Goal: Information Seeking & Learning: Learn about a topic

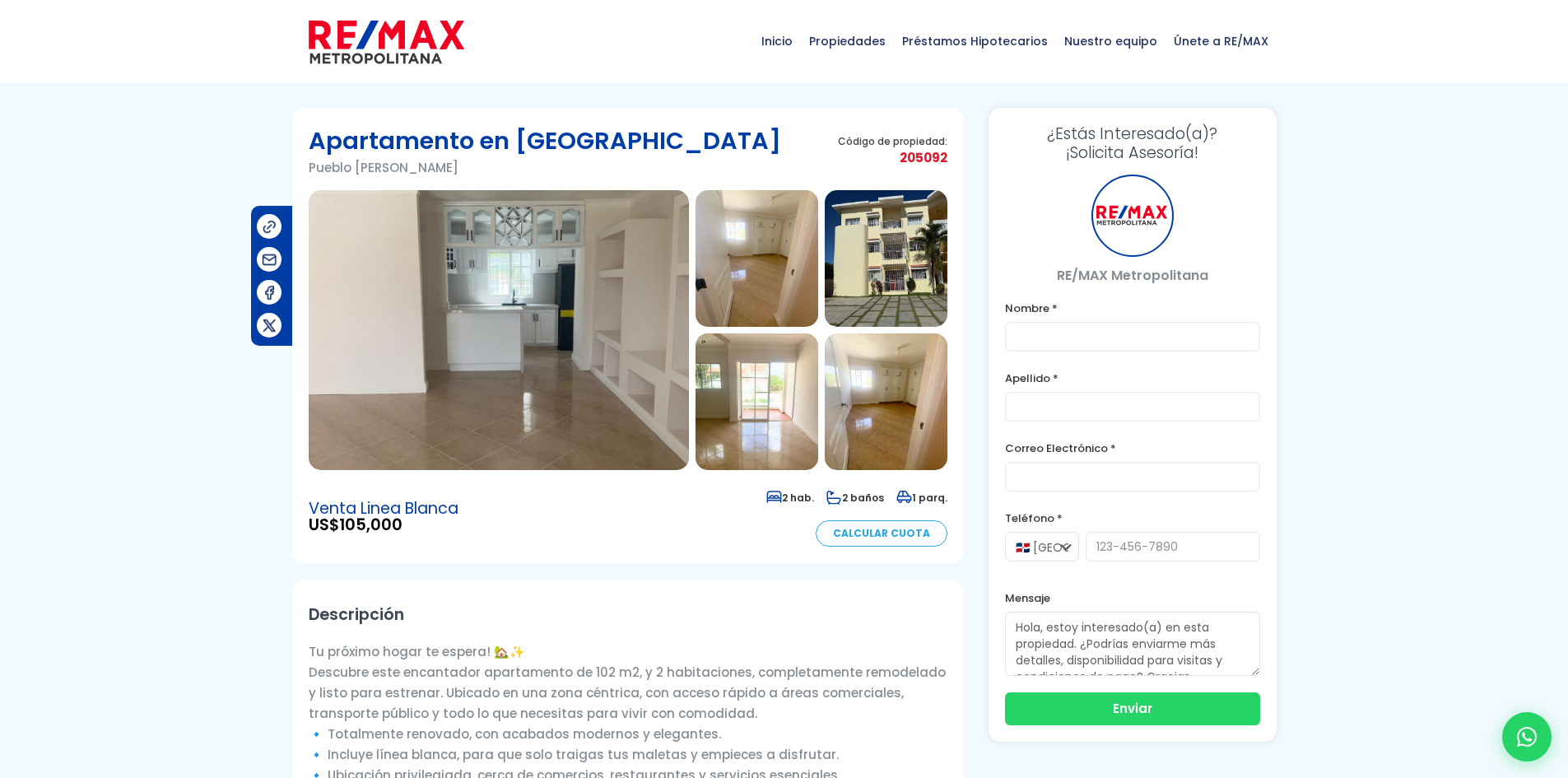
click at [531, 405] on img at bounding box center [498, 329] width 380 height 280
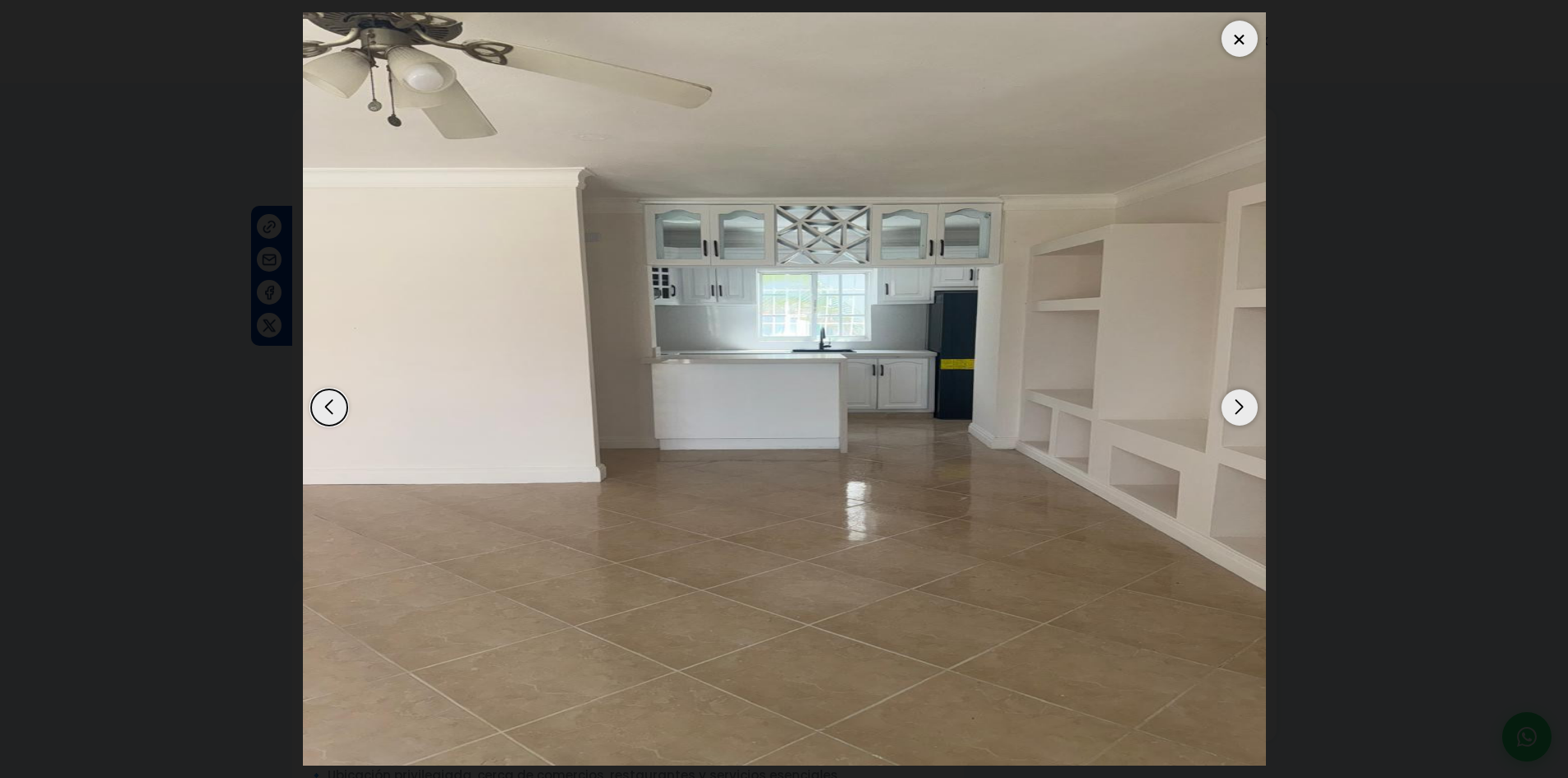
click at [1251, 404] on div "Next slide" at bounding box center [1240, 408] width 36 height 36
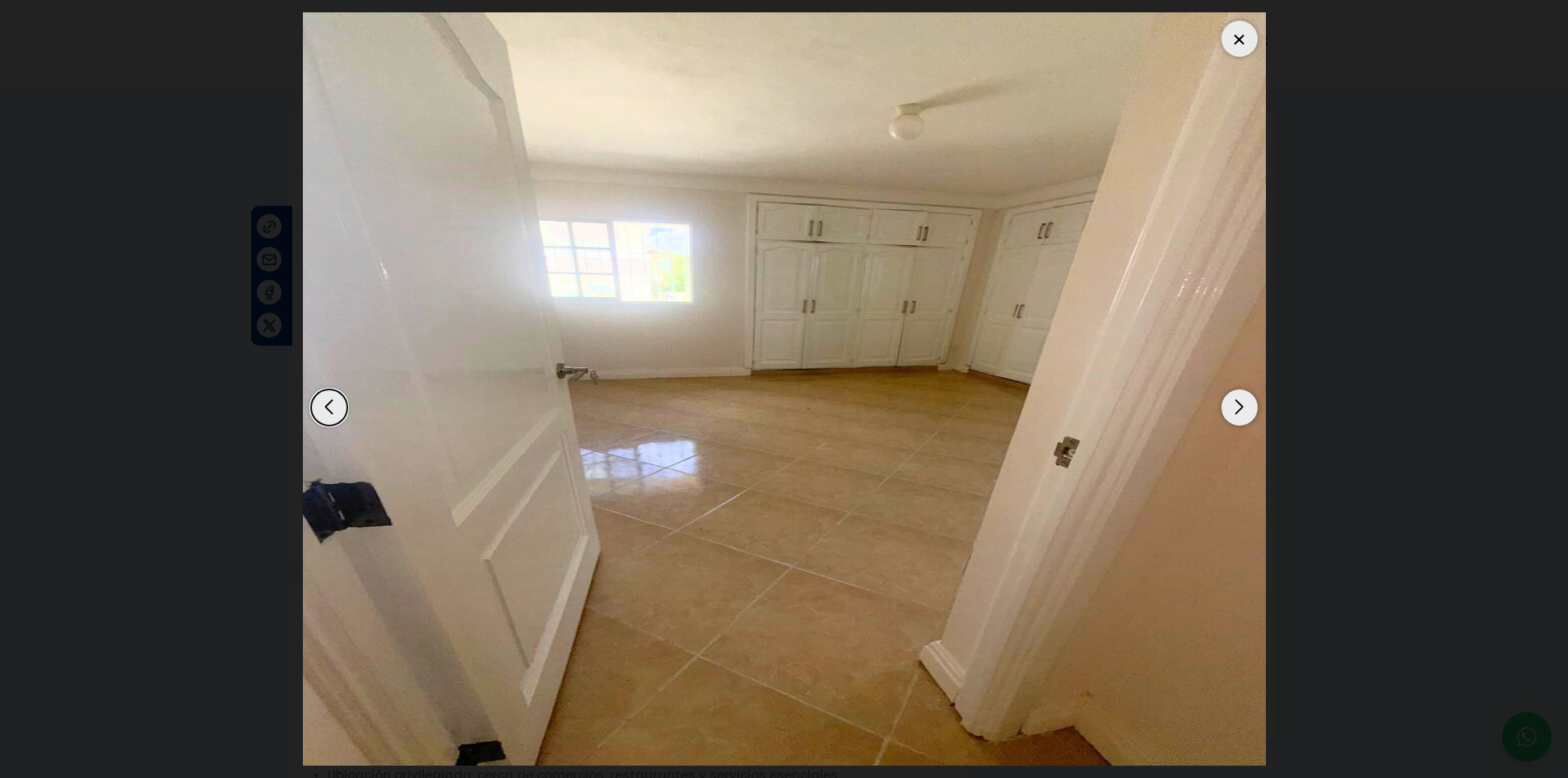
click at [1251, 404] on div "Next slide" at bounding box center [1240, 408] width 36 height 36
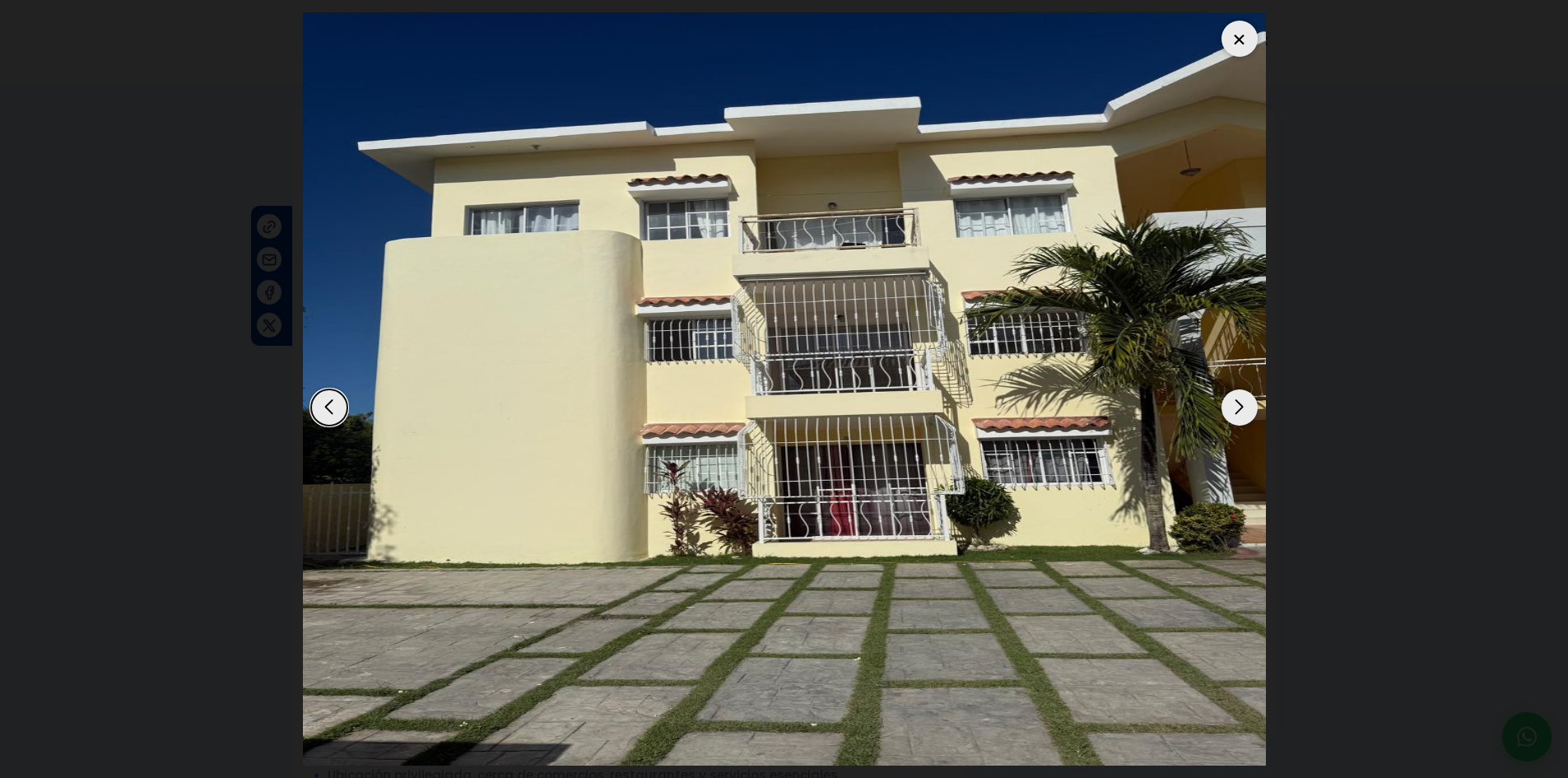
click at [1251, 404] on div "Next slide" at bounding box center [1240, 408] width 36 height 36
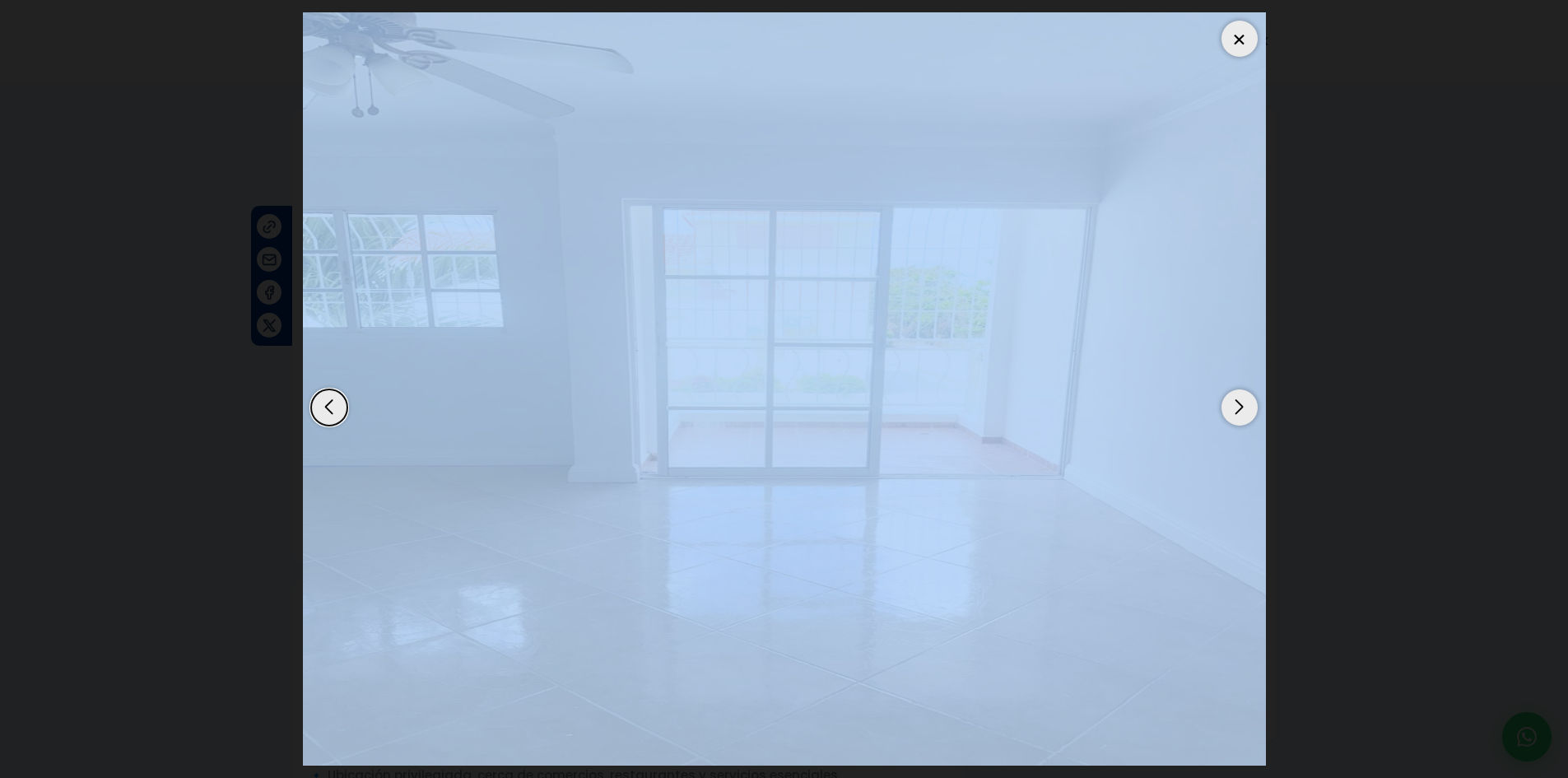
click at [1251, 404] on div "Next slide" at bounding box center [1240, 408] width 36 height 36
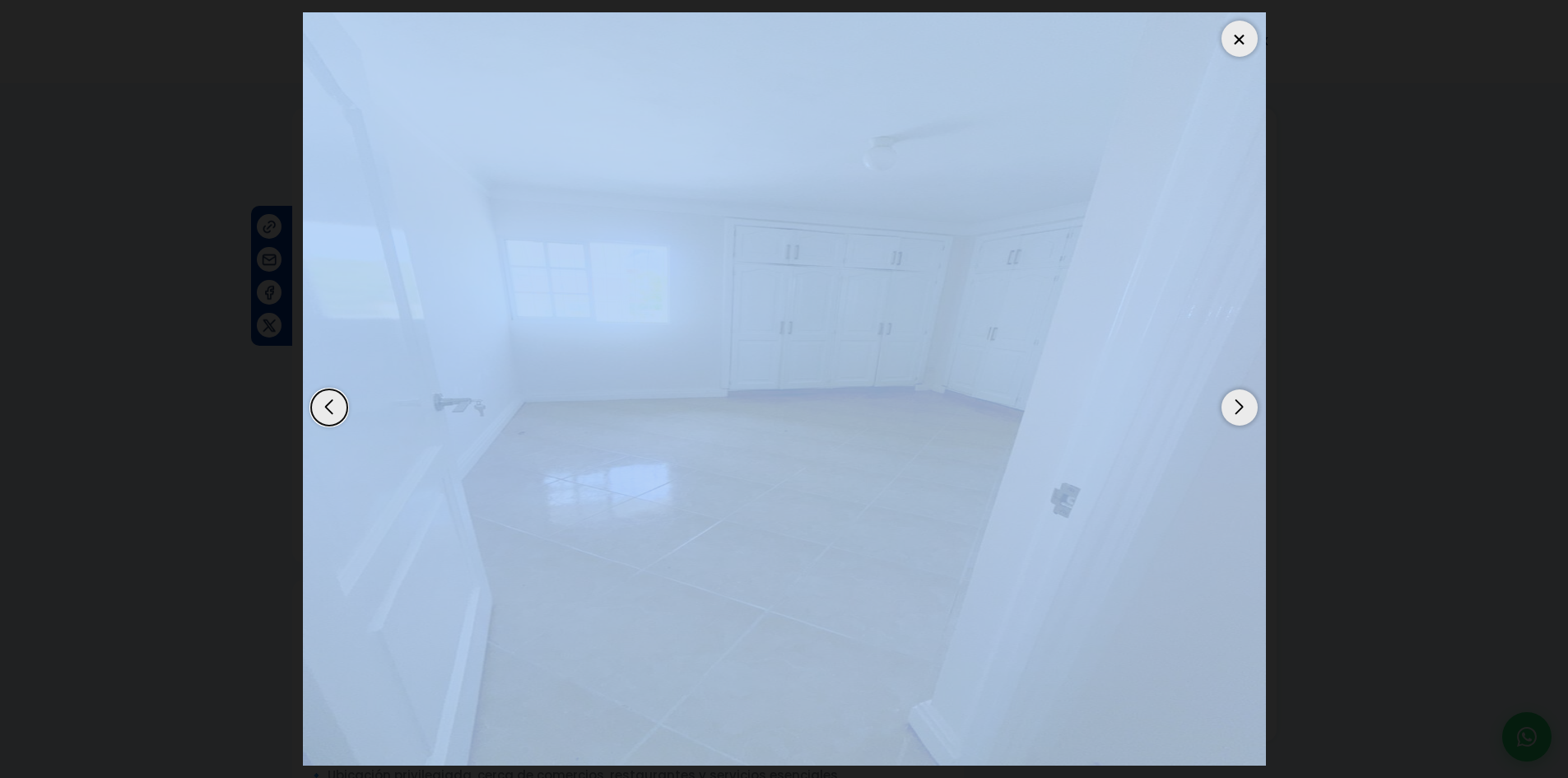
click at [1251, 404] on div "Next slide" at bounding box center [1240, 408] width 36 height 36
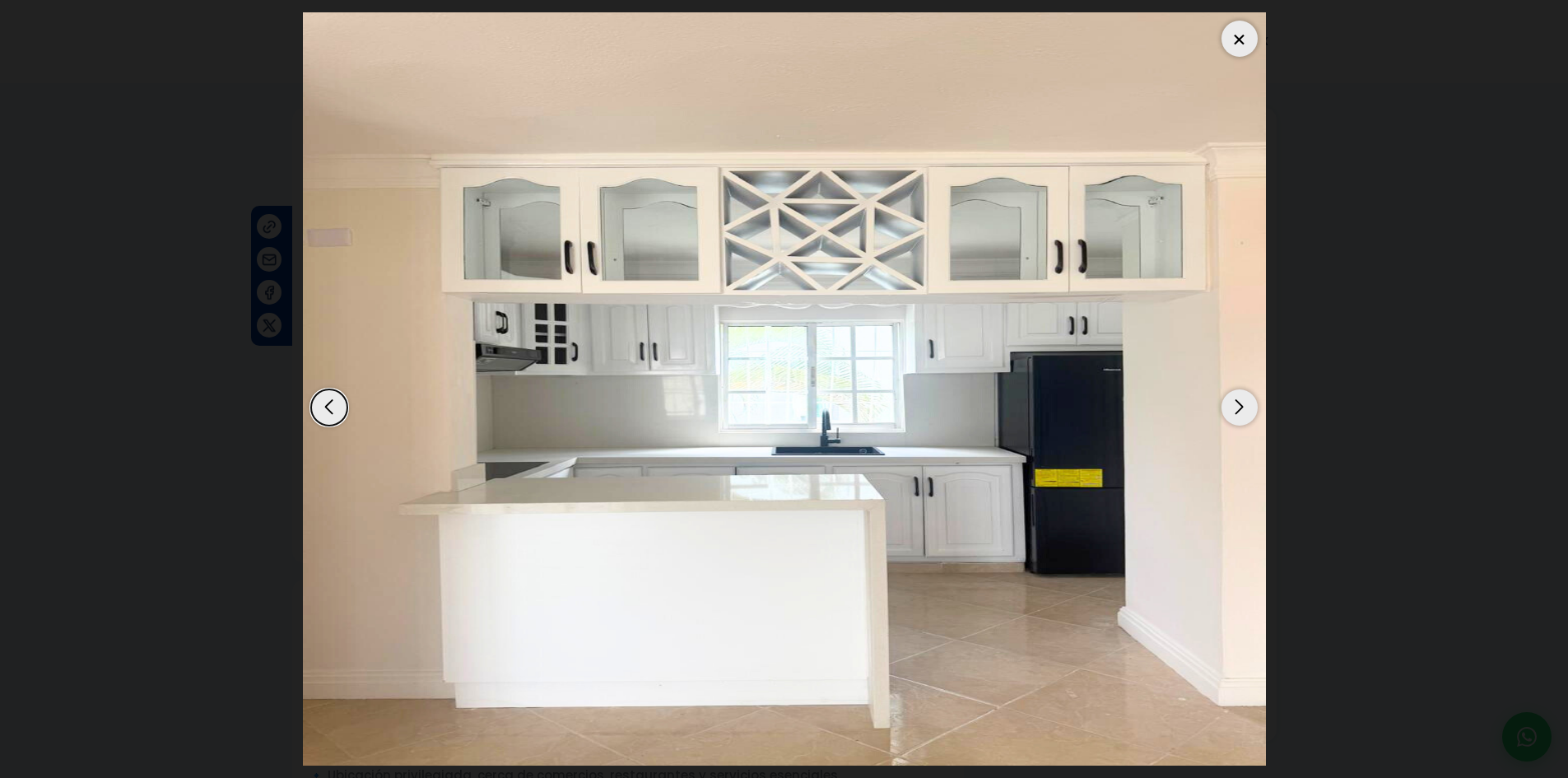
click at [1232, 411] on div "Next slide" at bounding box center [1240, 408] width 36 height 36
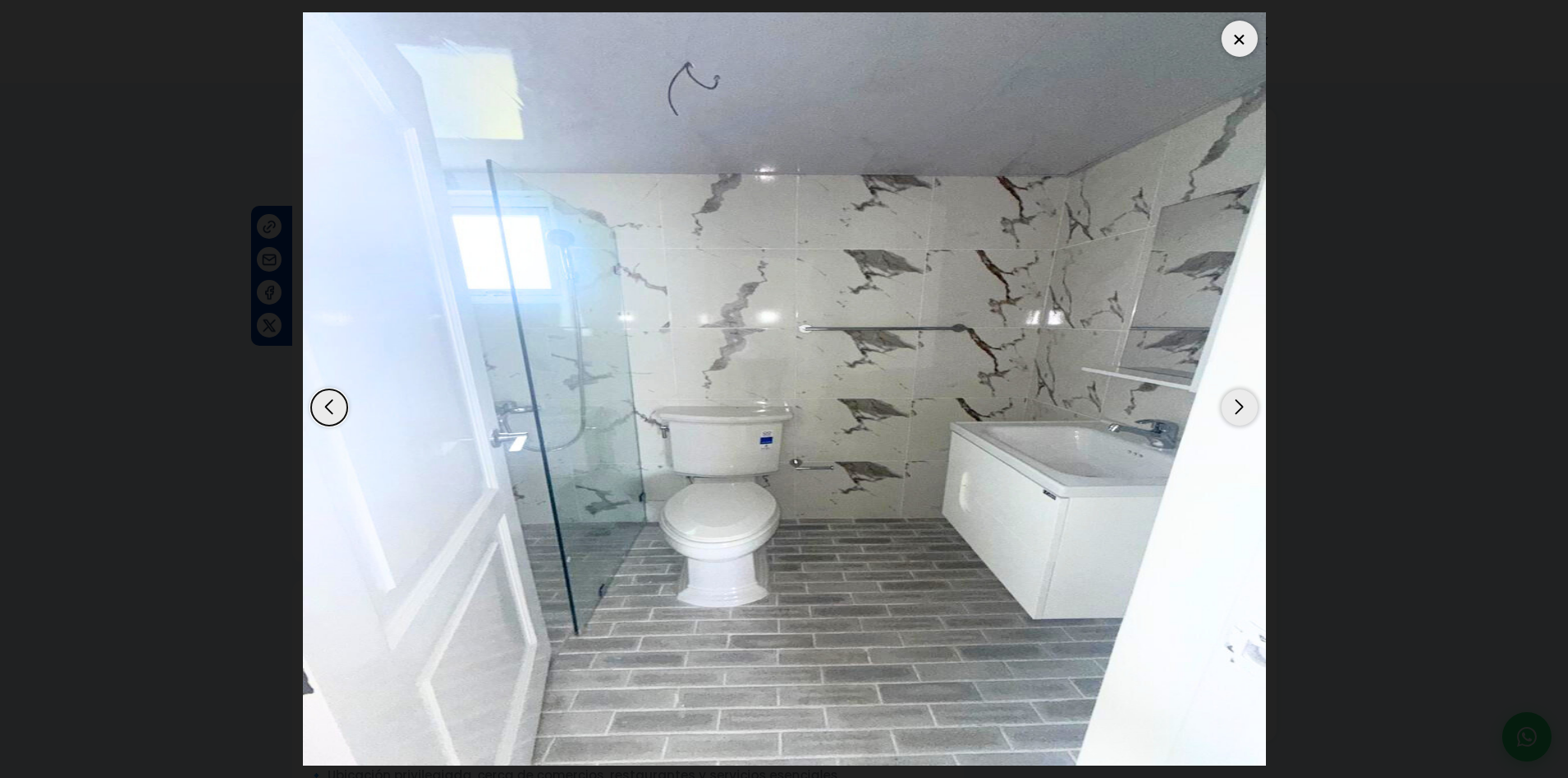
click at [1232, 411] on div "Next slide" at bounding box center [1240, 408] width 36 height 36
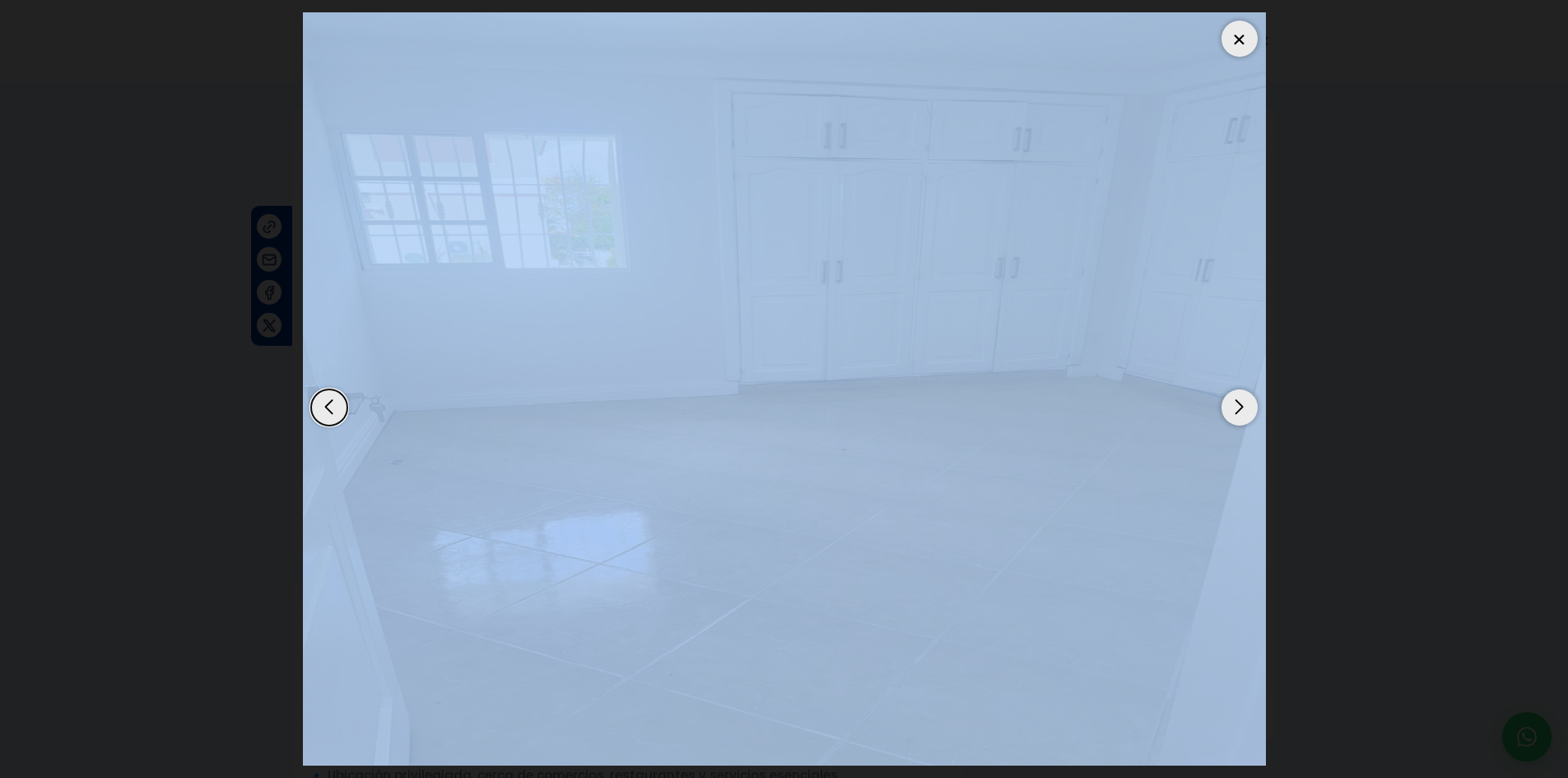
click at [1232, 411] on div "Next slide" at bounding box center [1240, 408] width 36 height 36
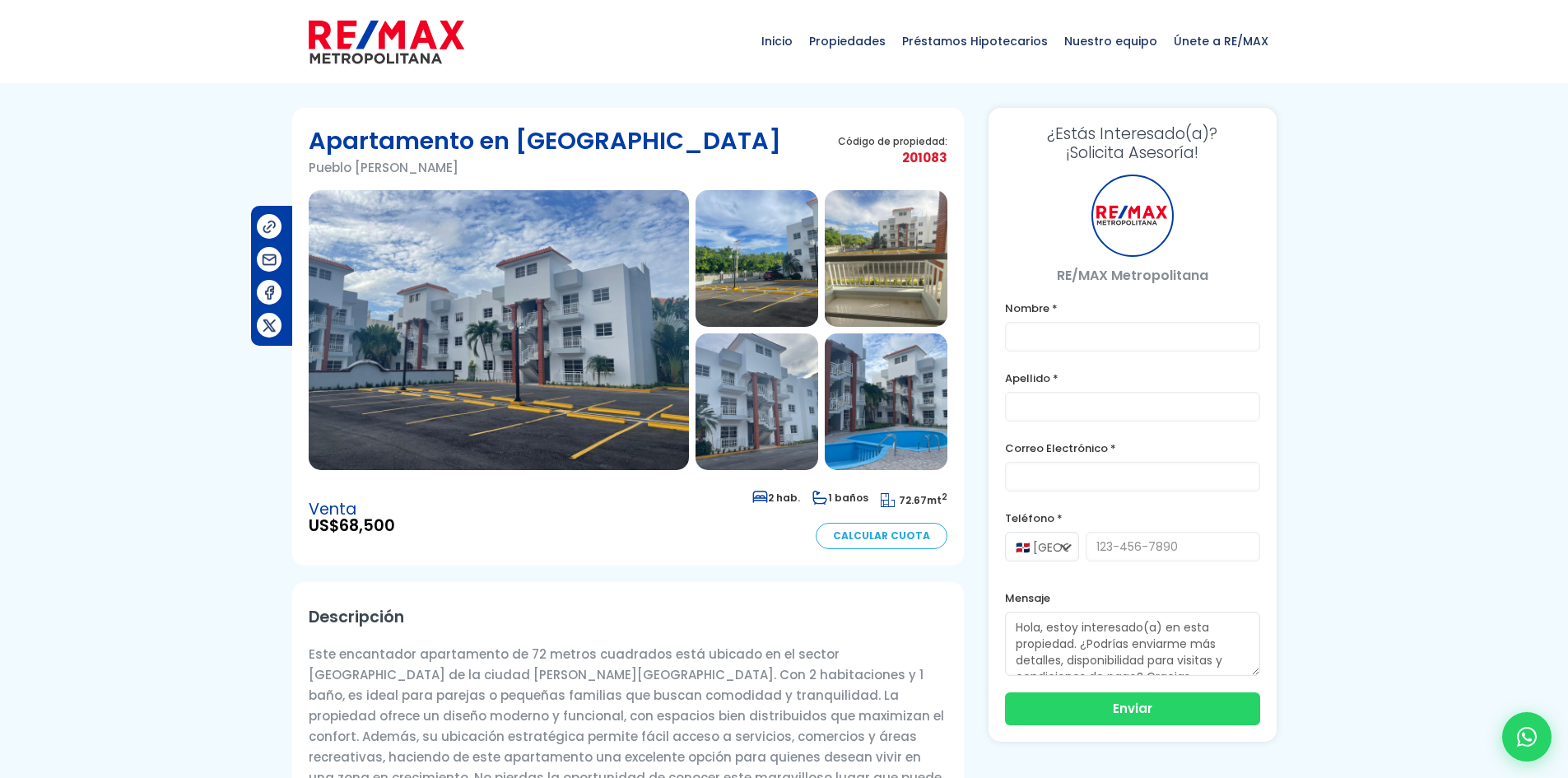
click at [612, 334] on img at bounding box center [498, 329] width 380 height 280
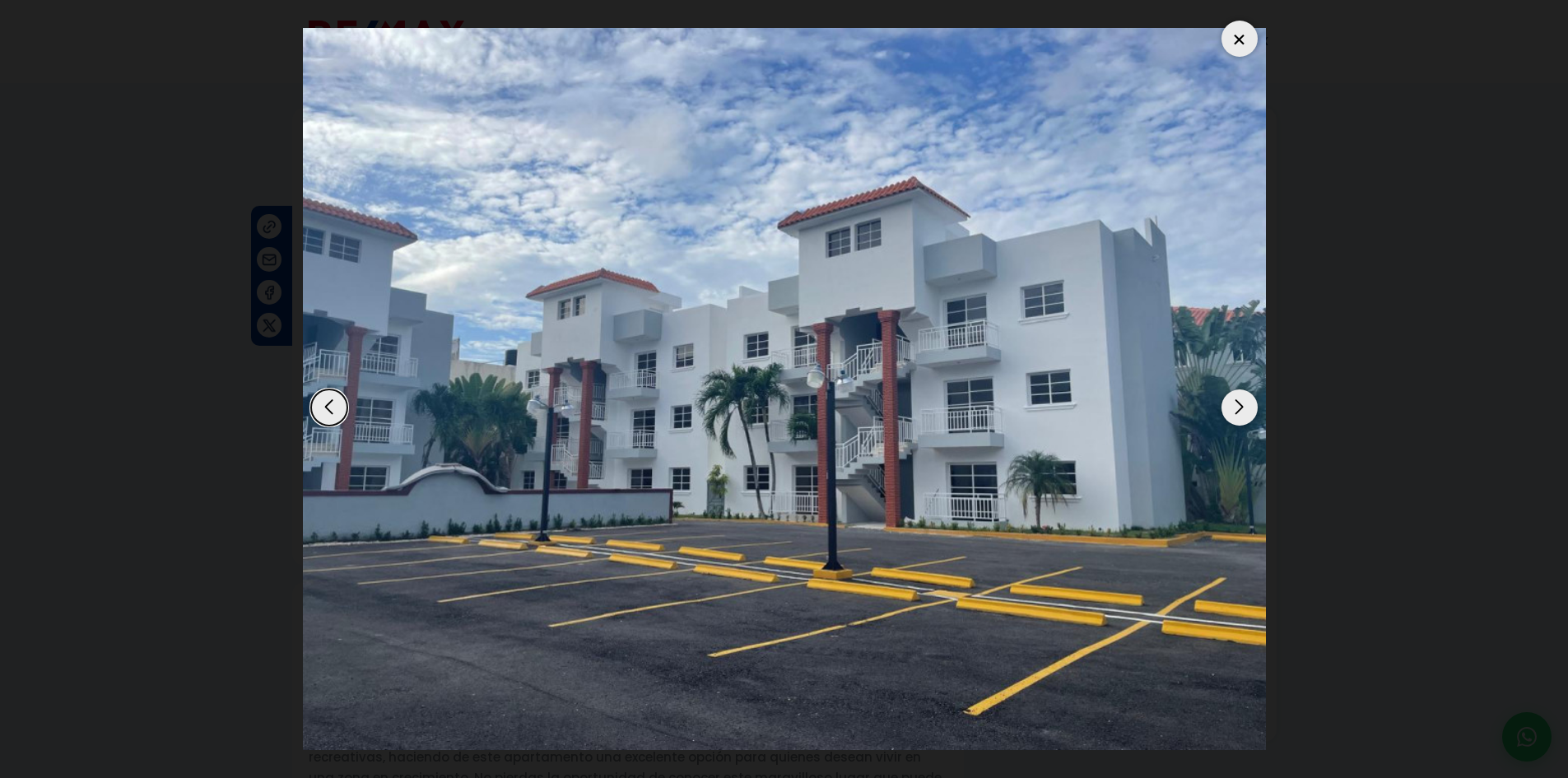
click at [1214, 408] on img "1 / 12" at bounding box center [784, 389] width 963 height 723
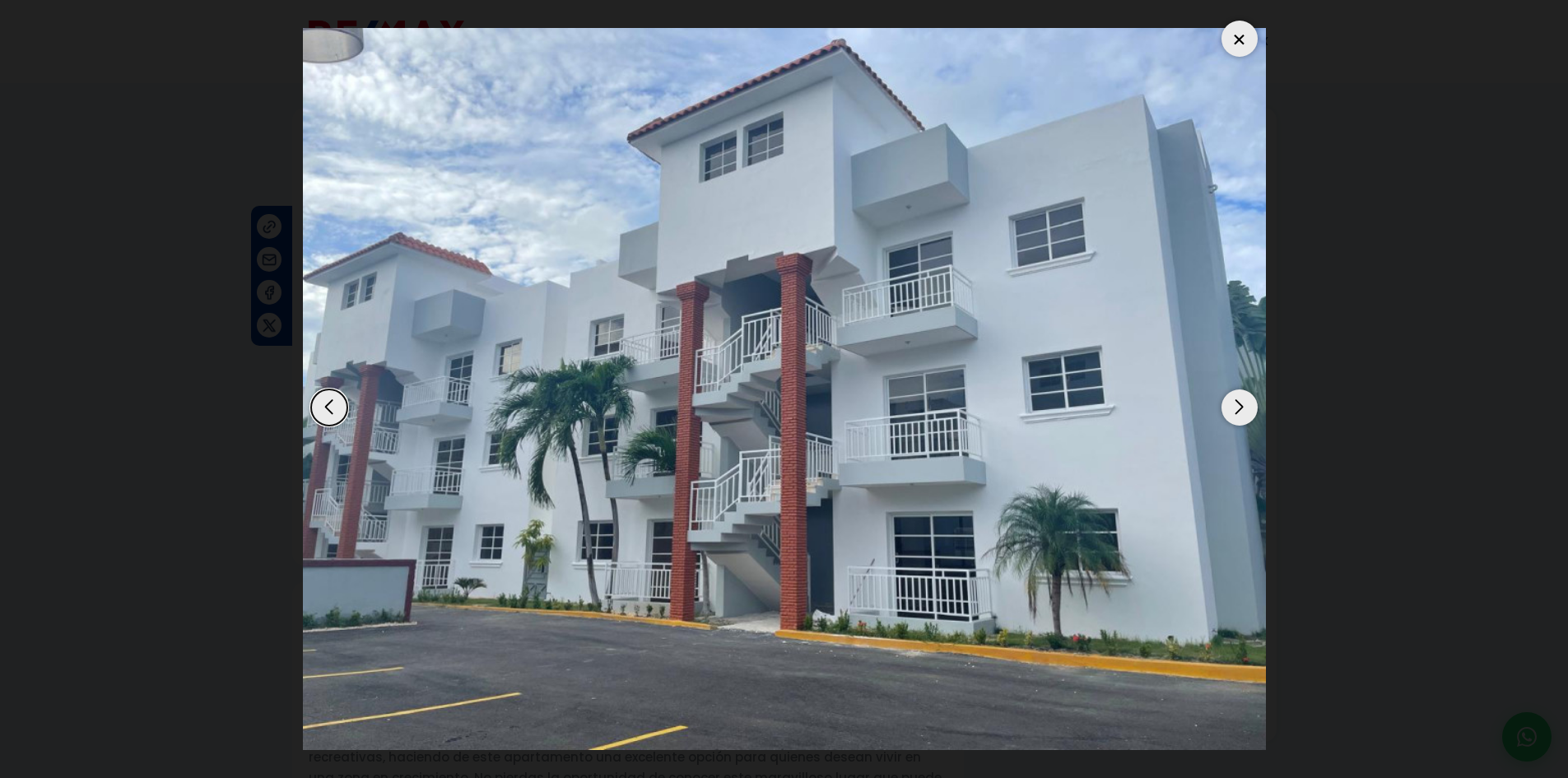
click at [1224, 408] on div "Next slide" at bounding box center [1240, 408] width 36 height 36
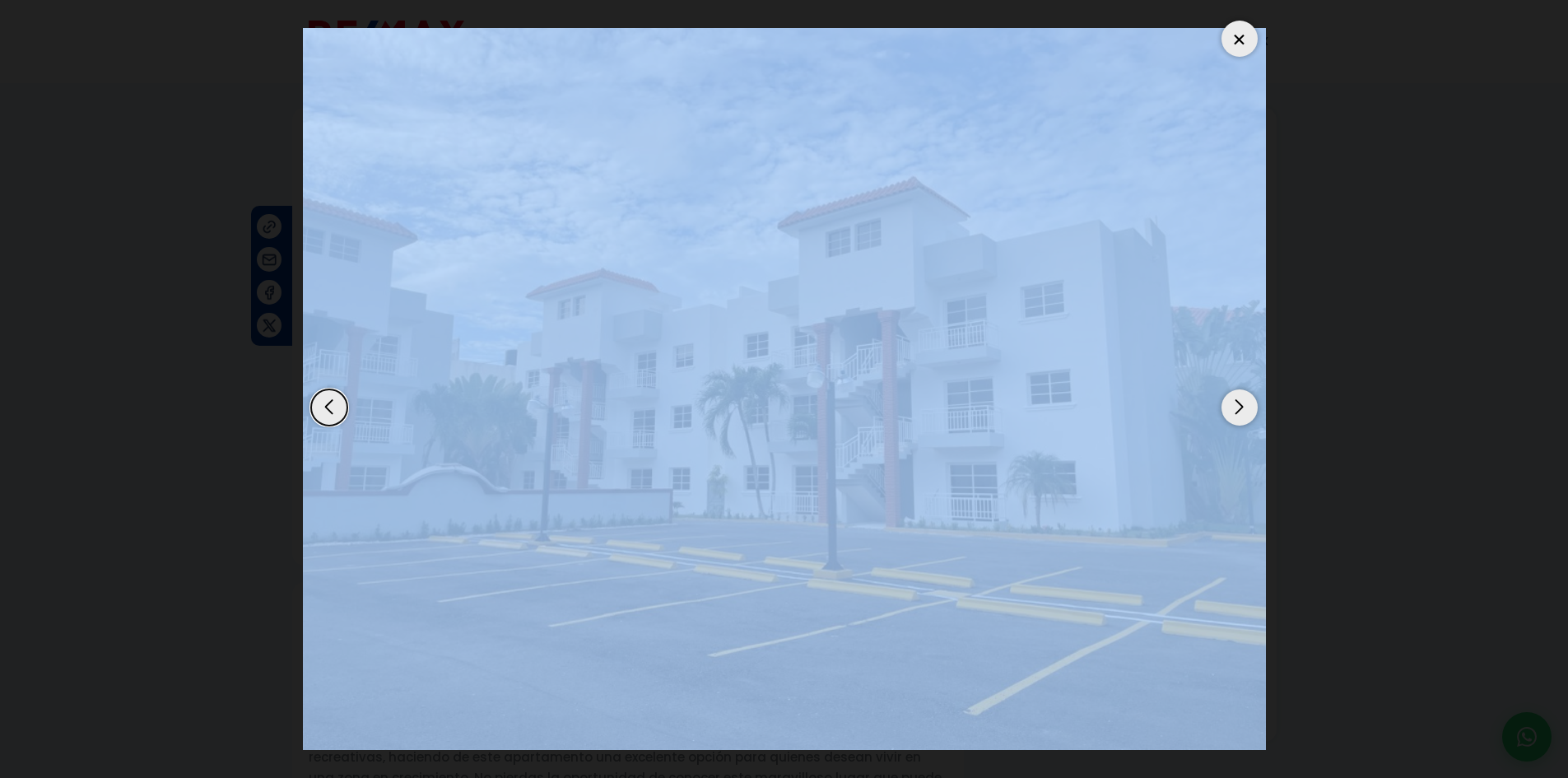
click at [1224, 408] on div "Next slide" at bounding box center [1240, 408] width 36 height 36
click at [1230, 408] on div "Next slide" at bounding box center [1240, 408] width 36 height 36
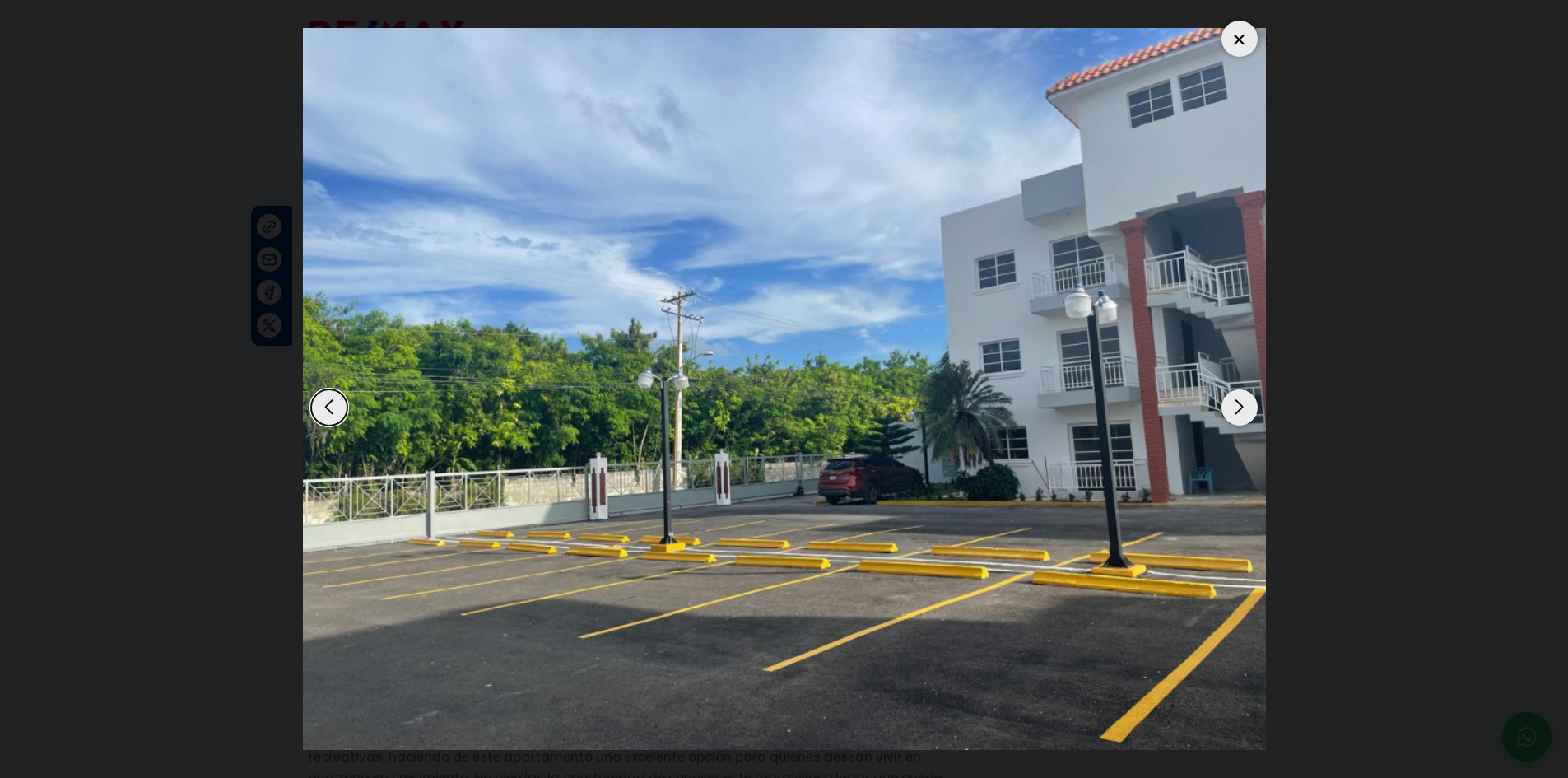
click at [1230, 410] on div "Next slide" at bounding box center [1240, 408] width 36 height 36
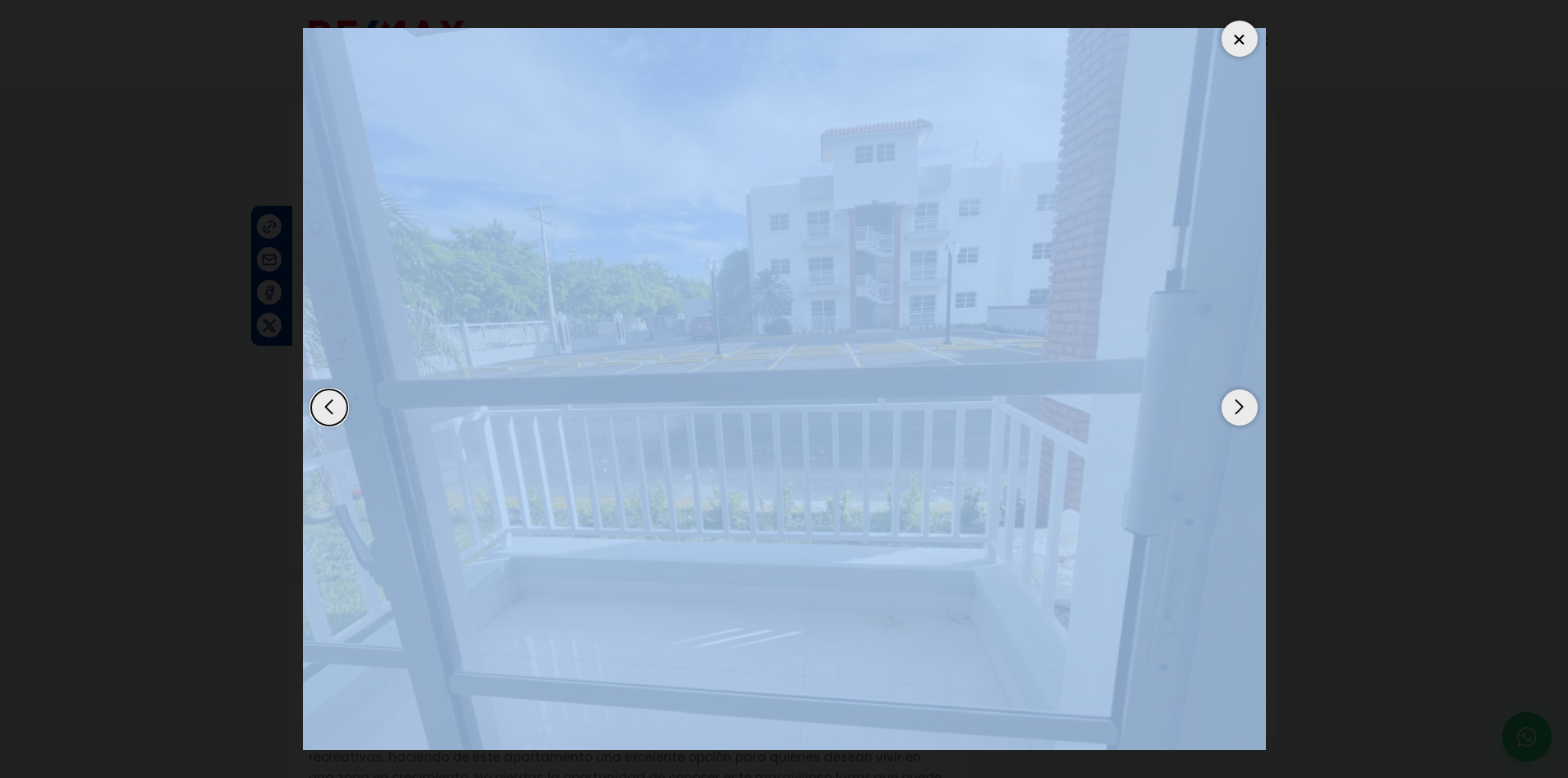
click at [1230, 410] on div "Next slide" at bounding box center [1240, 408] width 36 height 36
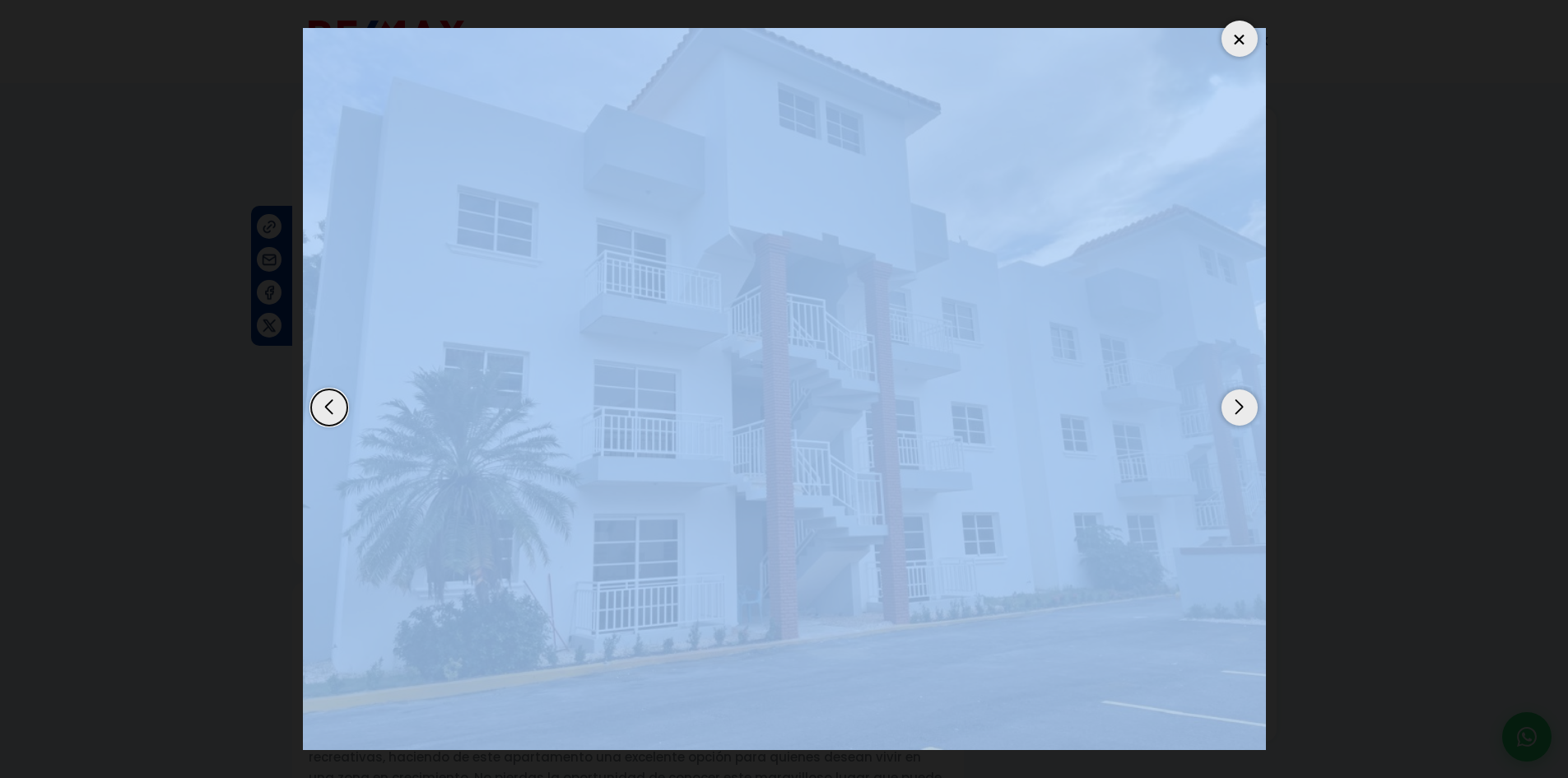
click at [1230, 410] on div "Next slide" at bounding box center [1240, 408] width 36 height 36
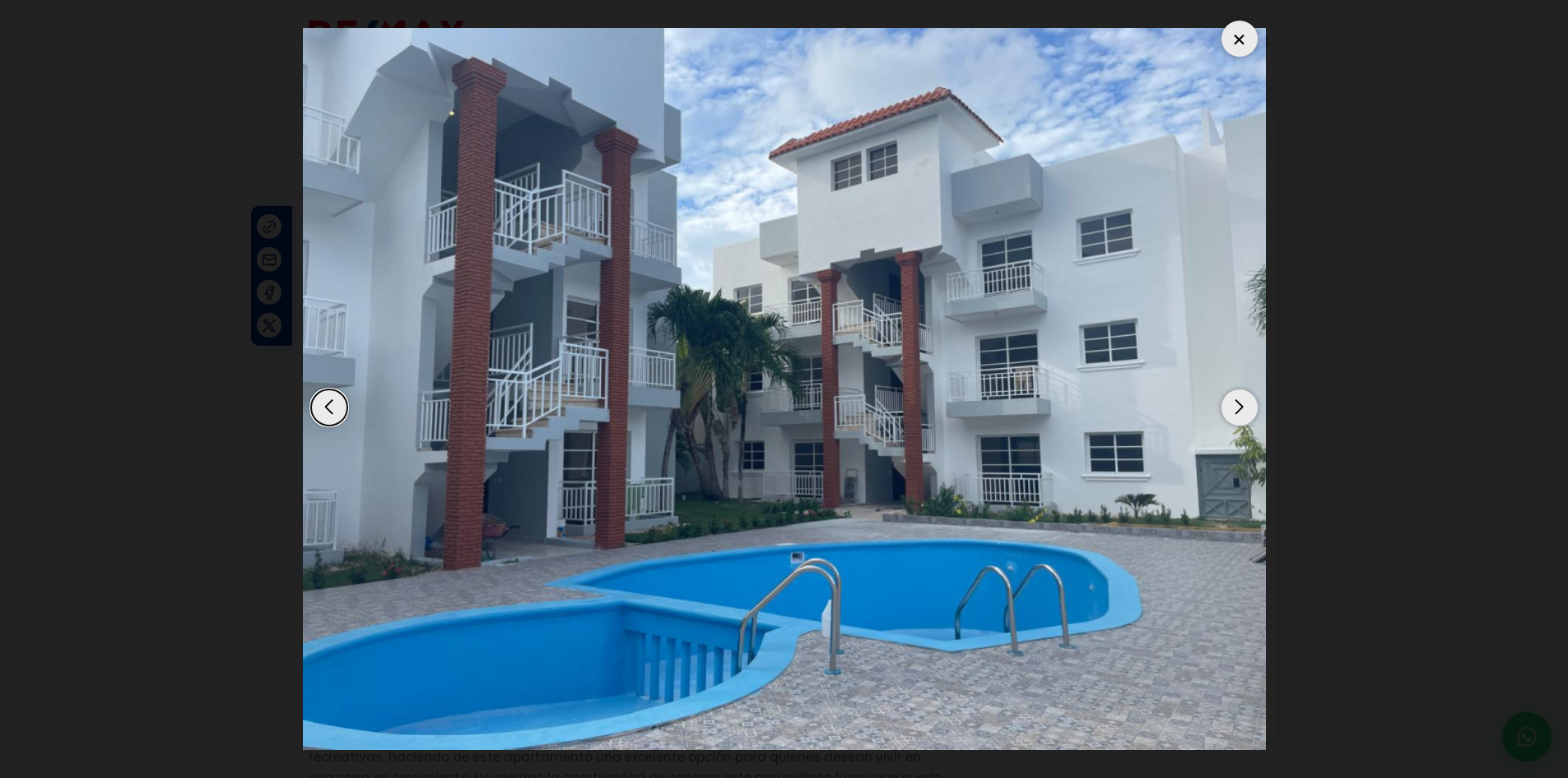
click at [1230, 410] on div "Next slide" at bounding box center [1240, 408] width 36 height 36
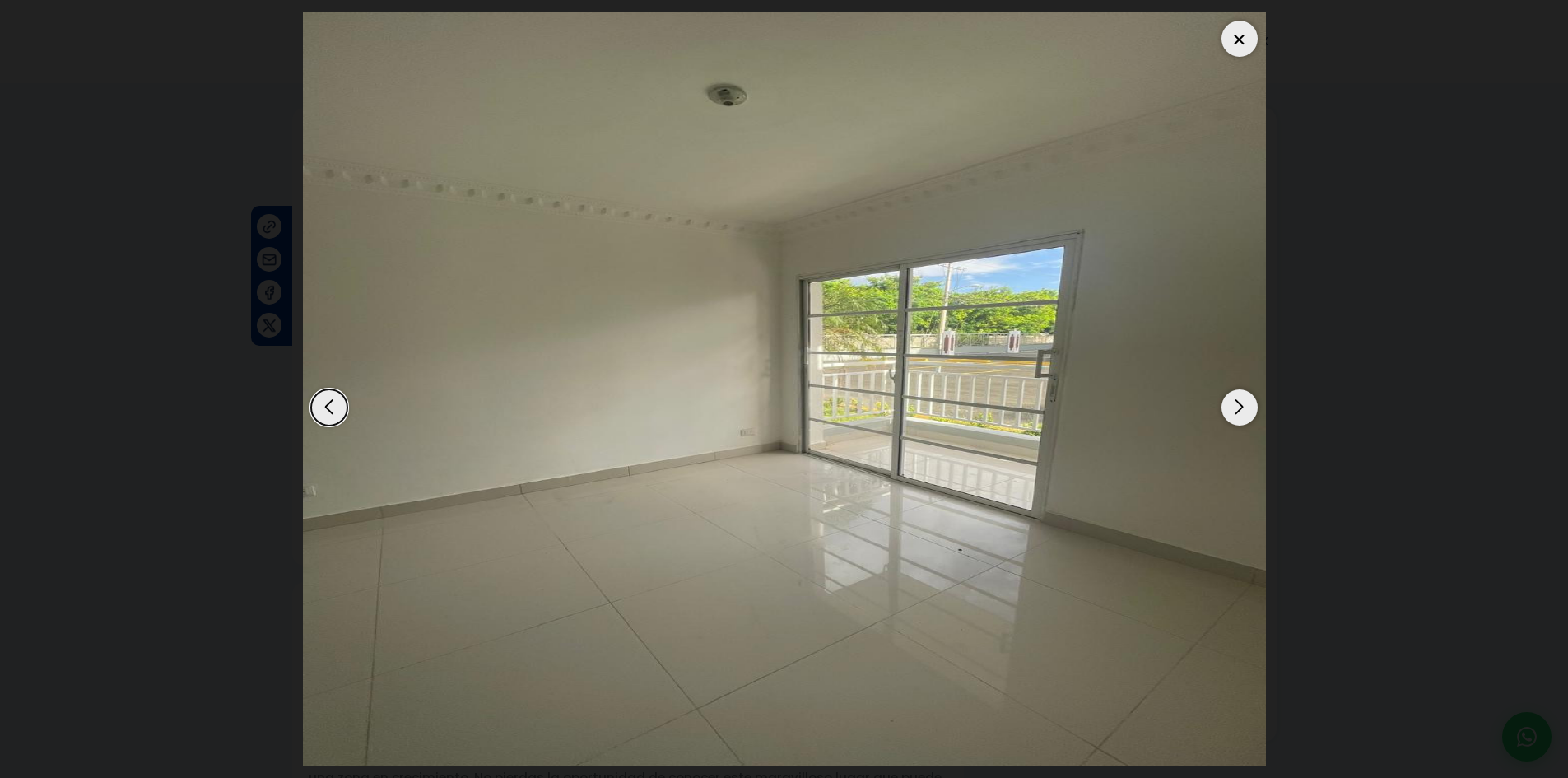
click at [1230, 410] on div "Next slide" at bounding box center [1240, 408] width 36 height 36
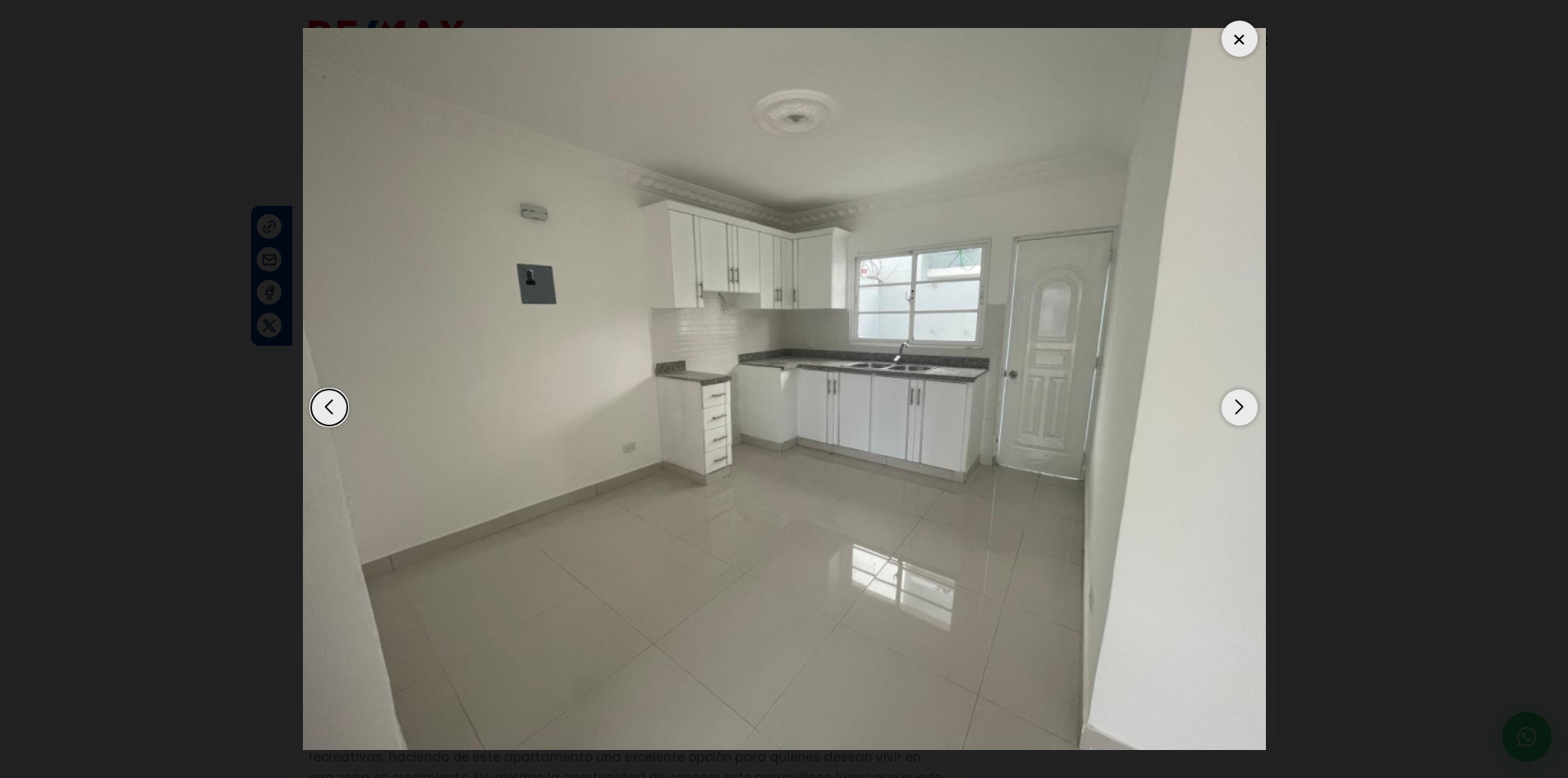
click at [1230, 410] on div "Next slide" at bounding box center [1240, 408] width 36 height 36
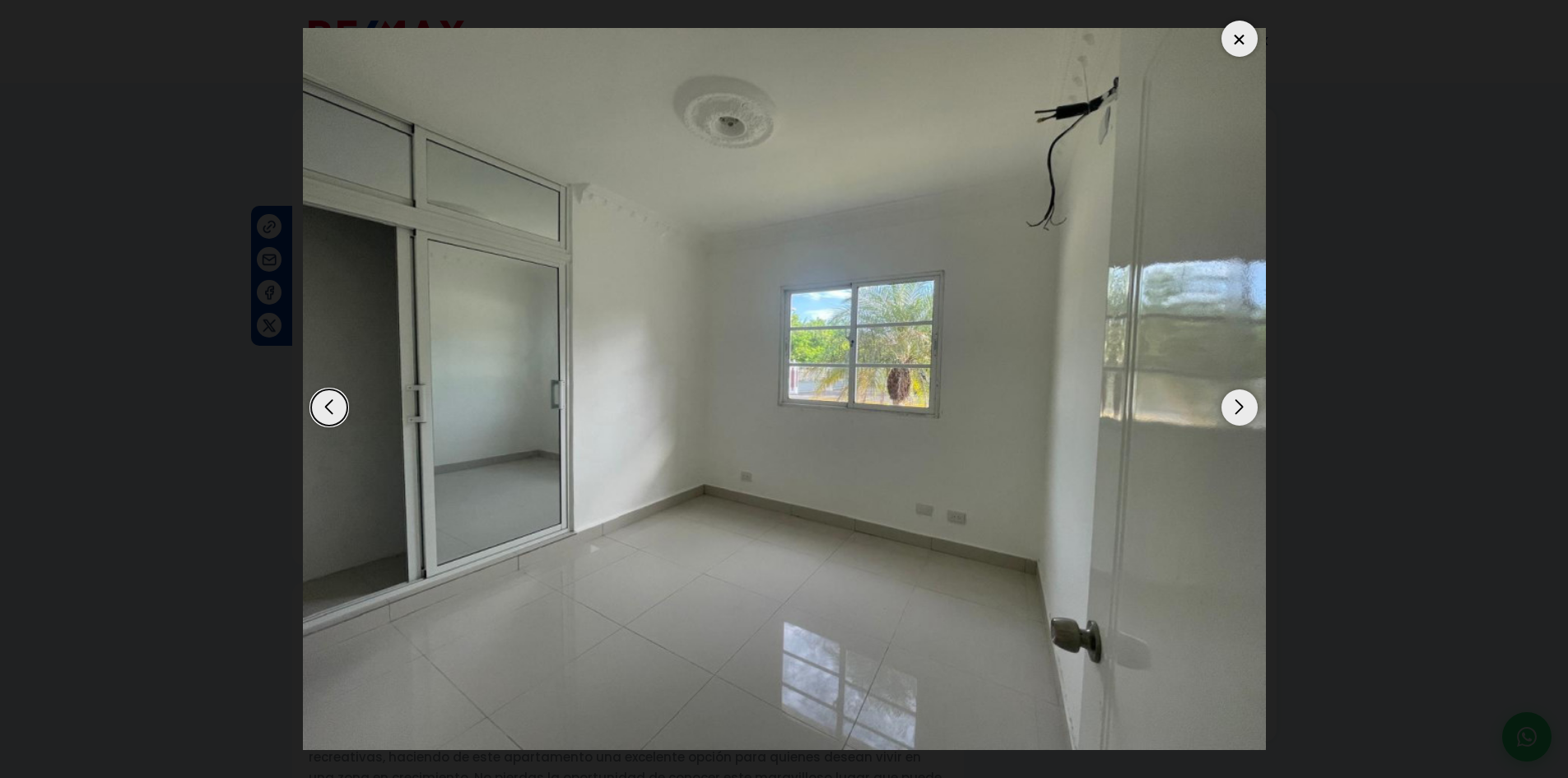
click at [1230, 410] on div "Next slide" at bounding box center [1240, 408] width 36 height 36
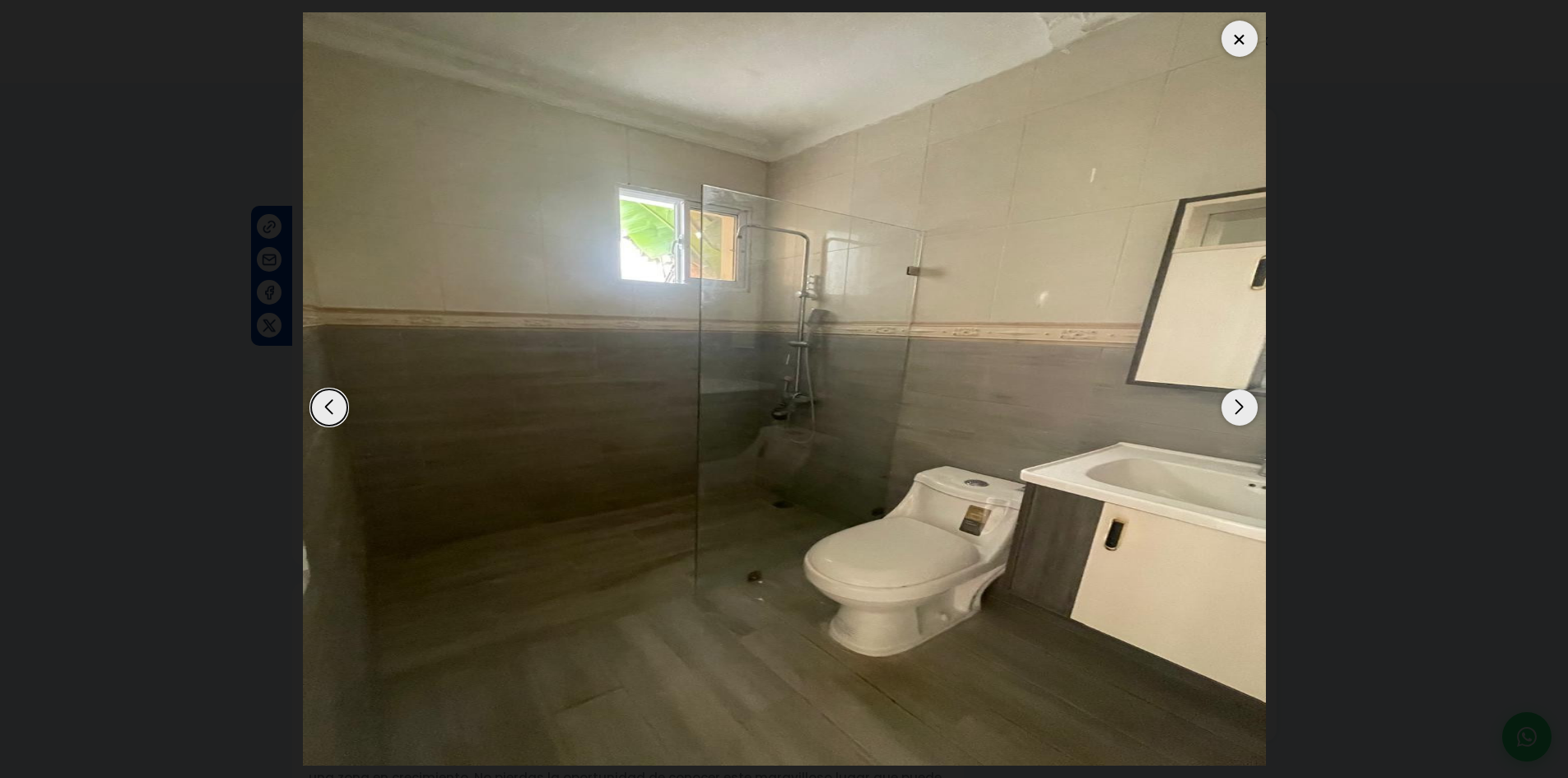
click at [1230, 410] on div "Next slide" at bounding box center [1240, 408] width 36 height 36
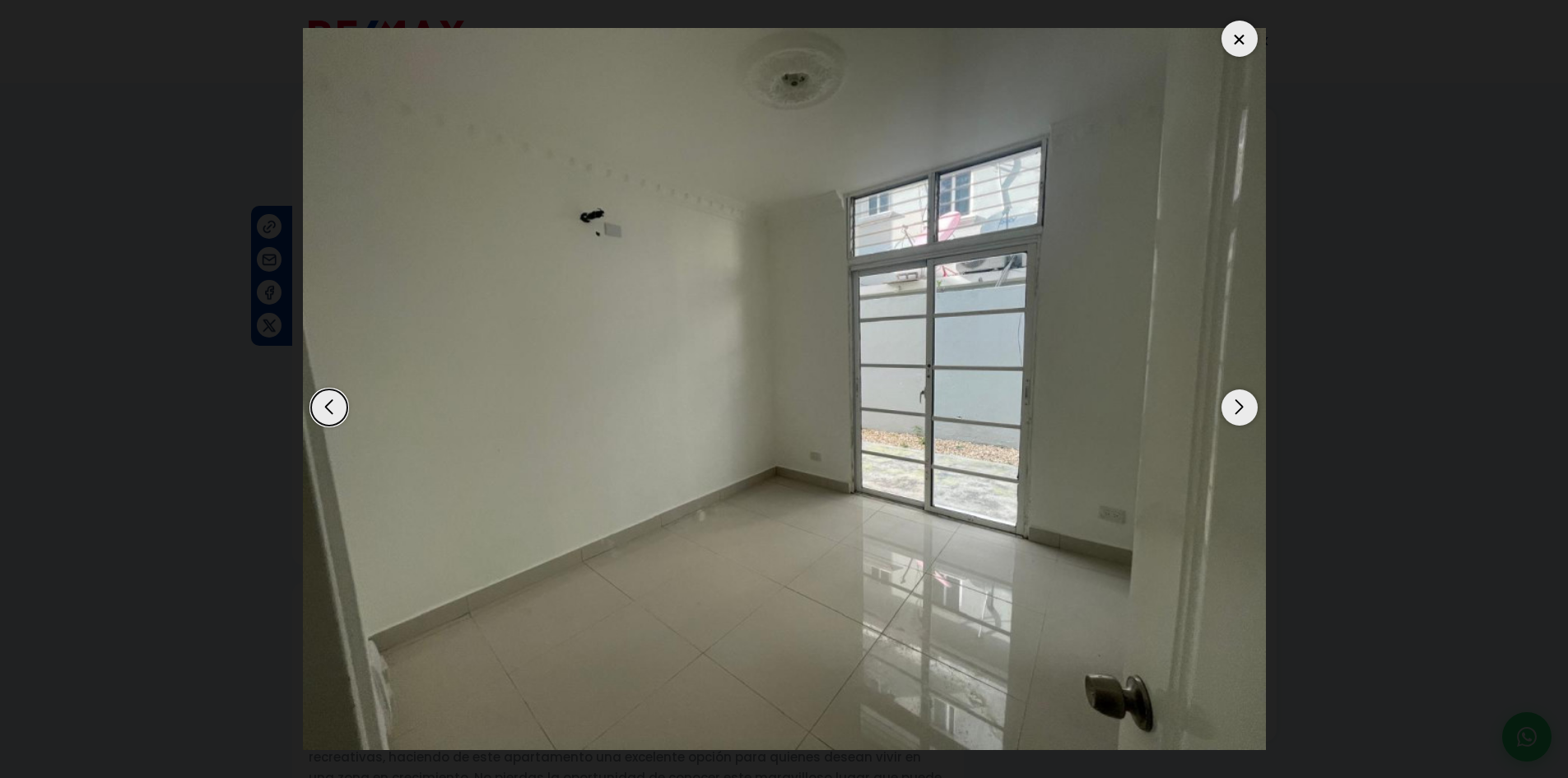
click at [1230, 410] on div "Next slide" at bounding box center [1240, 408] width 36 height 36
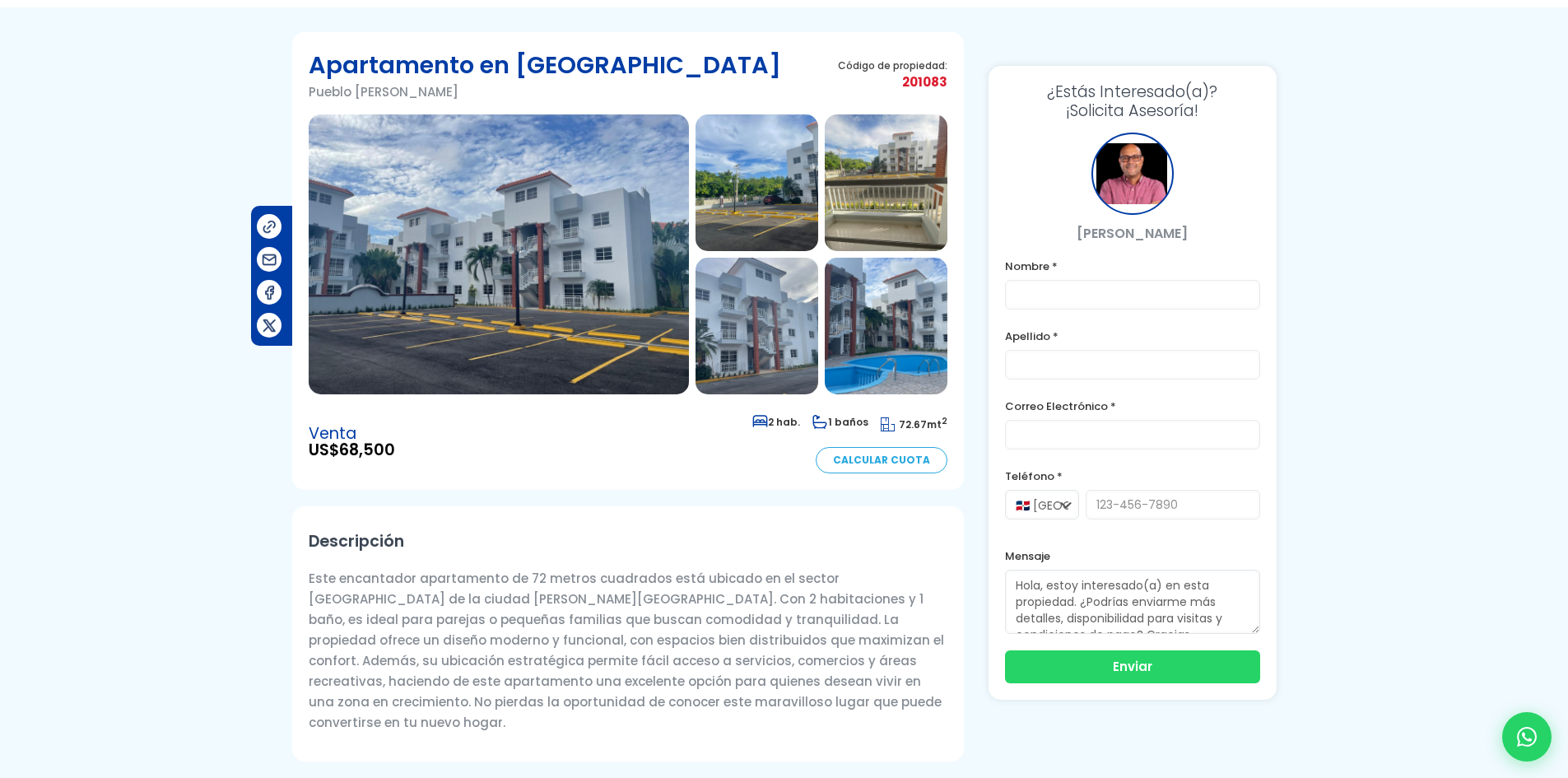
scroll to position [83, 0]
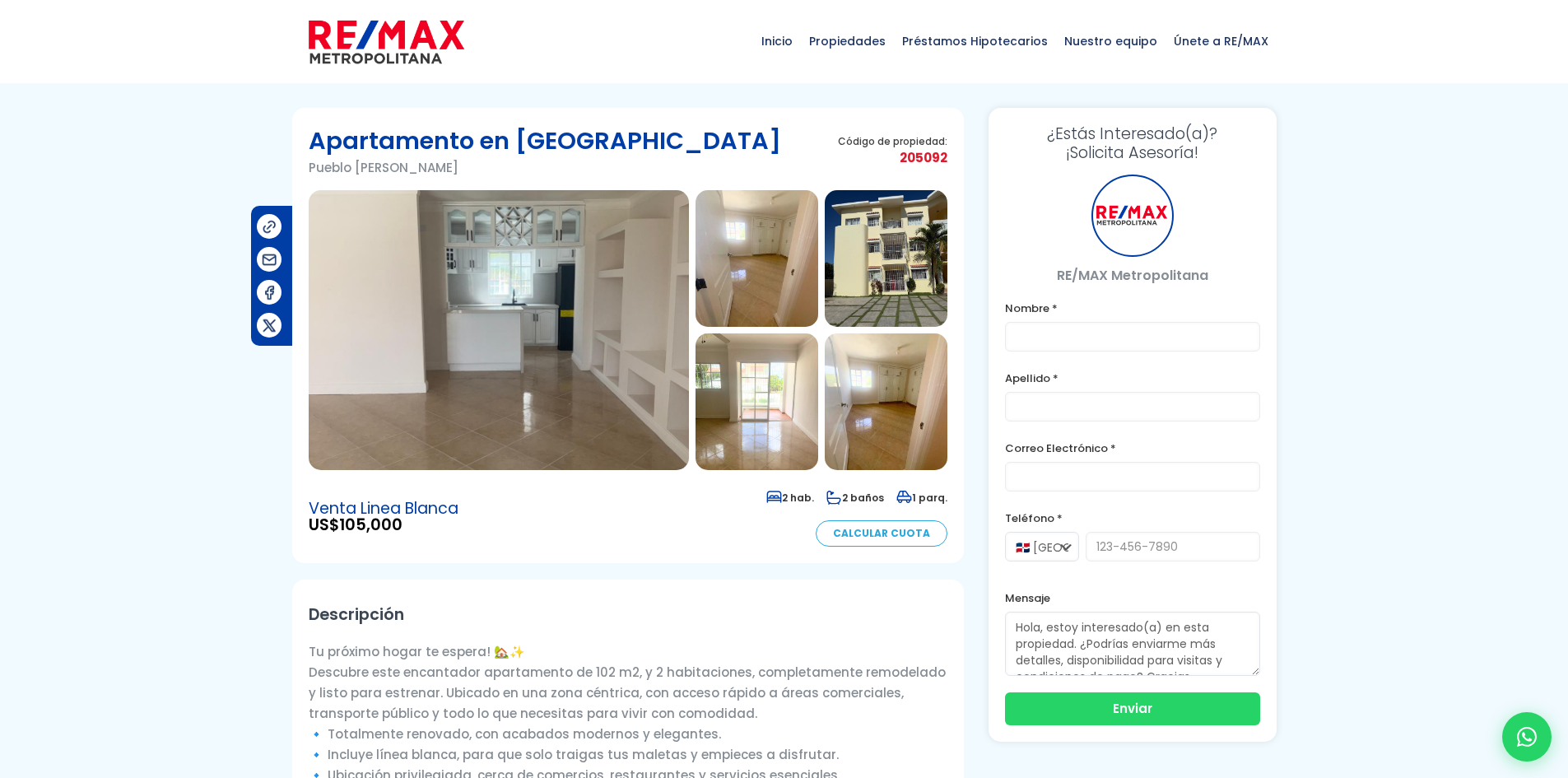
click at [536, 375] on img at bounding box center [498, 329] width 380 height 280
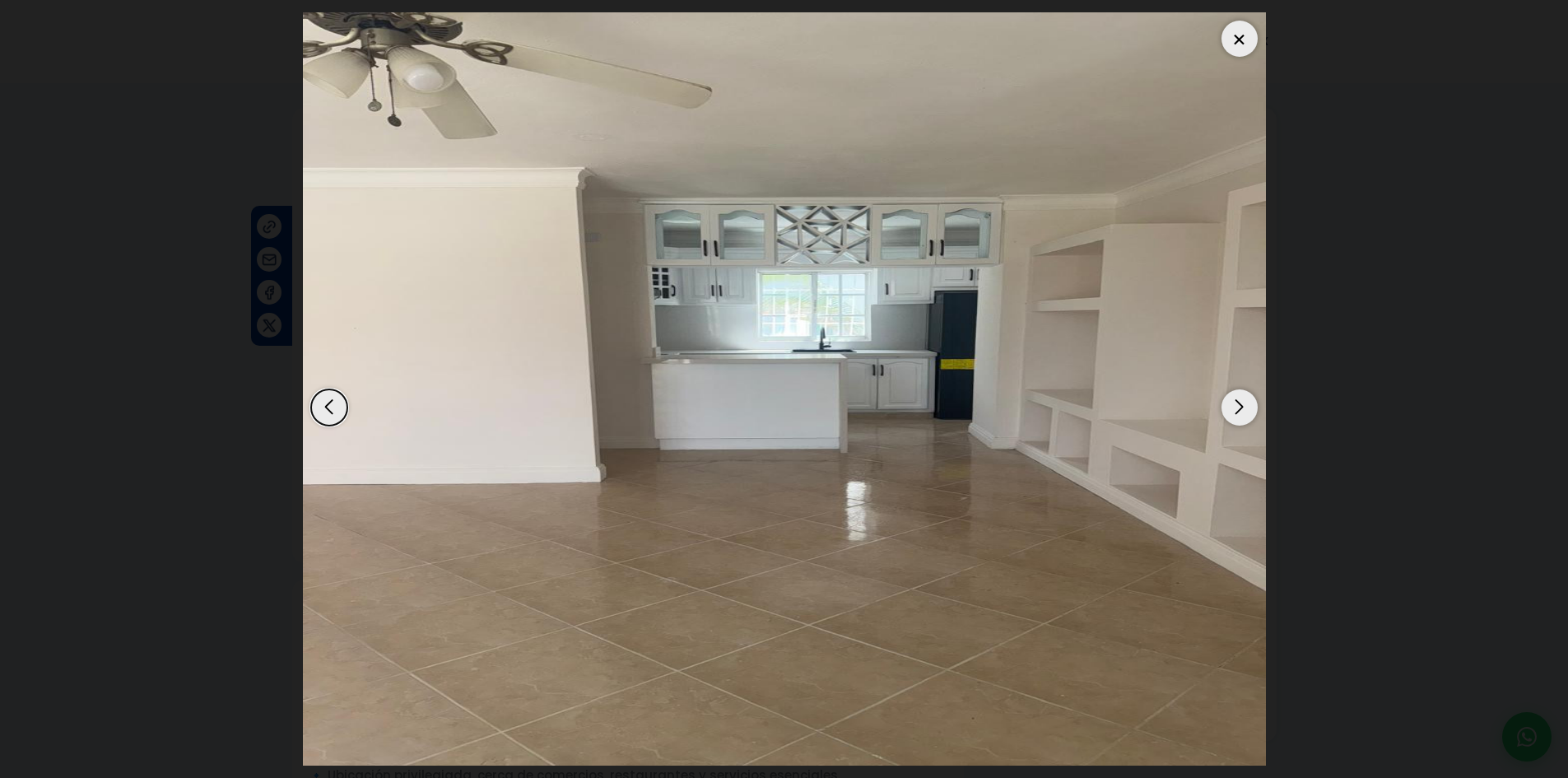
click at [1241, 408] on div "Next slide" at bounding box center [1240, 408] width 36 height 36
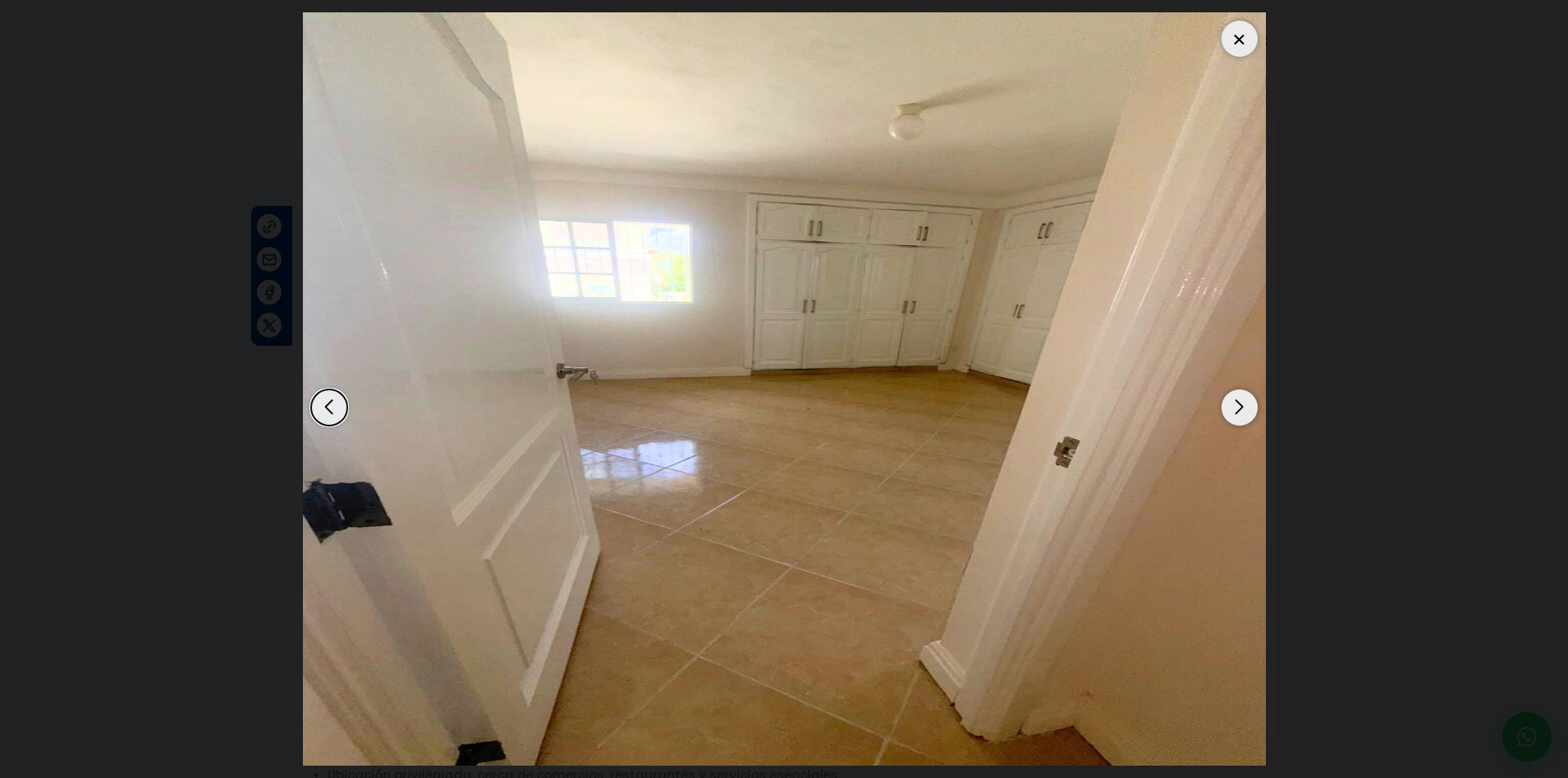
click at [1241, 408] on div "Next slide" at bounding box center [1240, 408] width 36 height 36
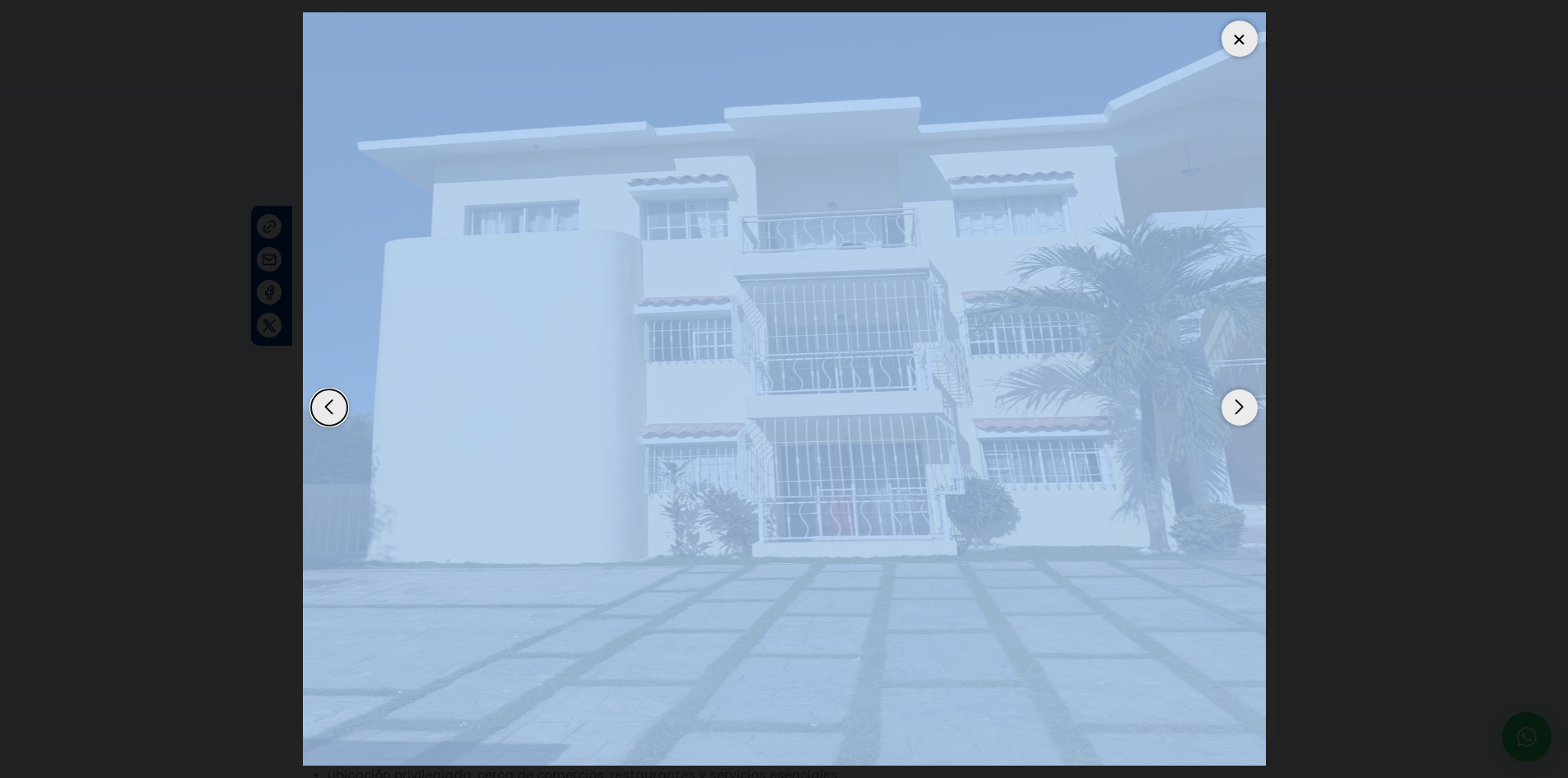
click at [1241, 408] on div "Next slide" at bounding box center [1240, 408] width 36 height 36
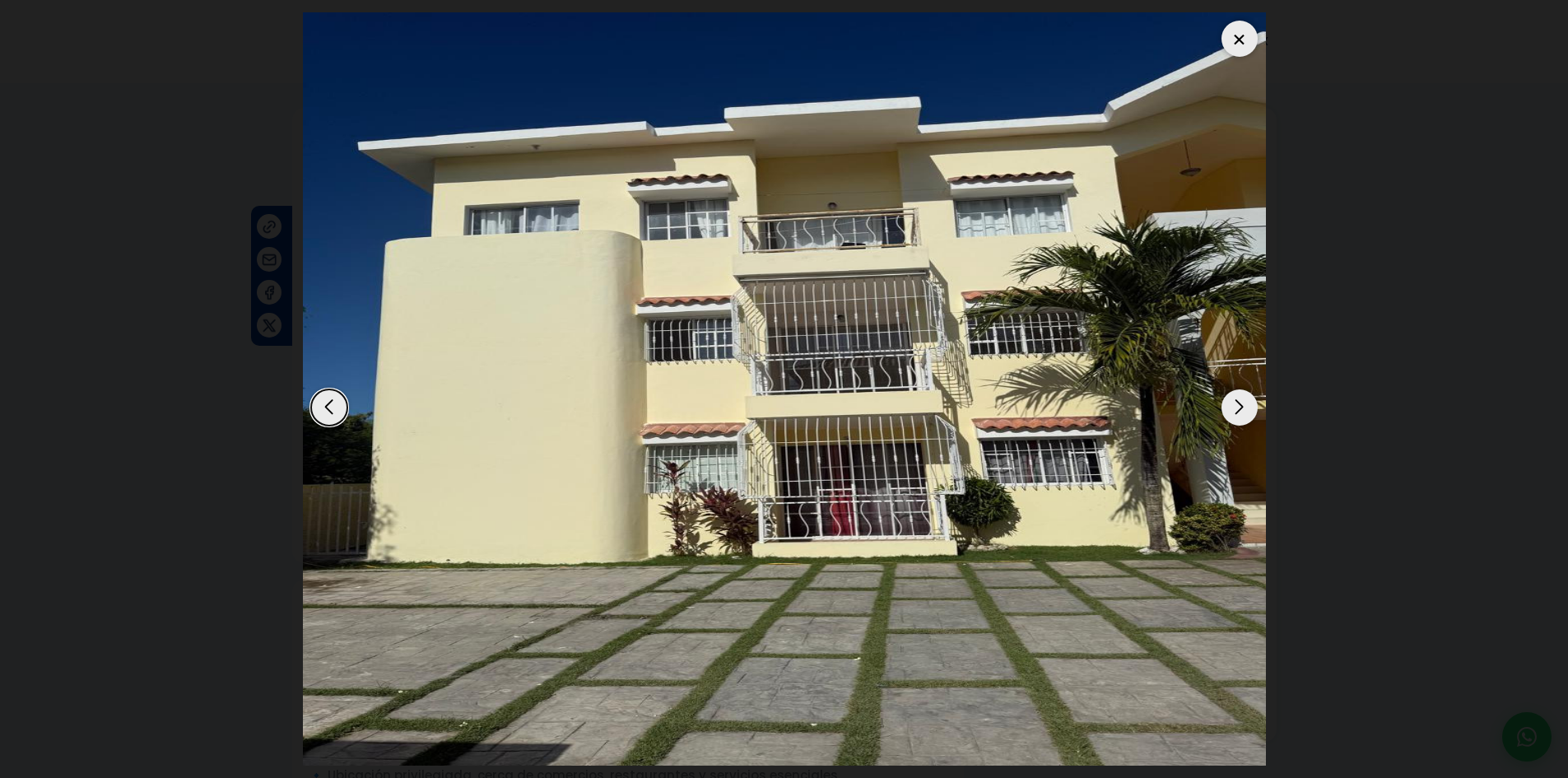
click at [1241, 408] on div "Next slide" at bounding box center [1240, 408] width 36 height 36
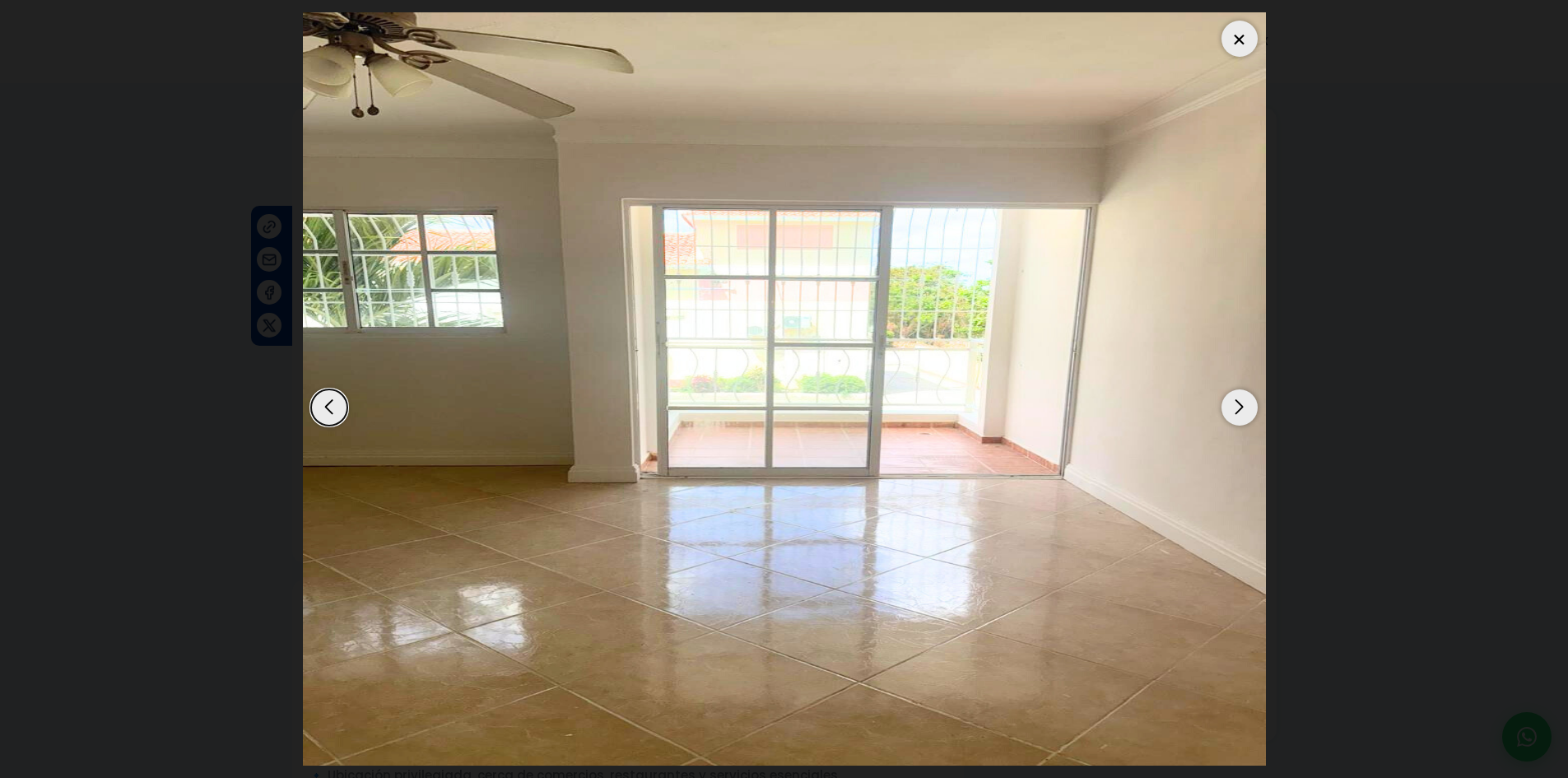
click at [1239, 408] on div "Next slide" at bounding box center [1240, 408] width 36 height 36
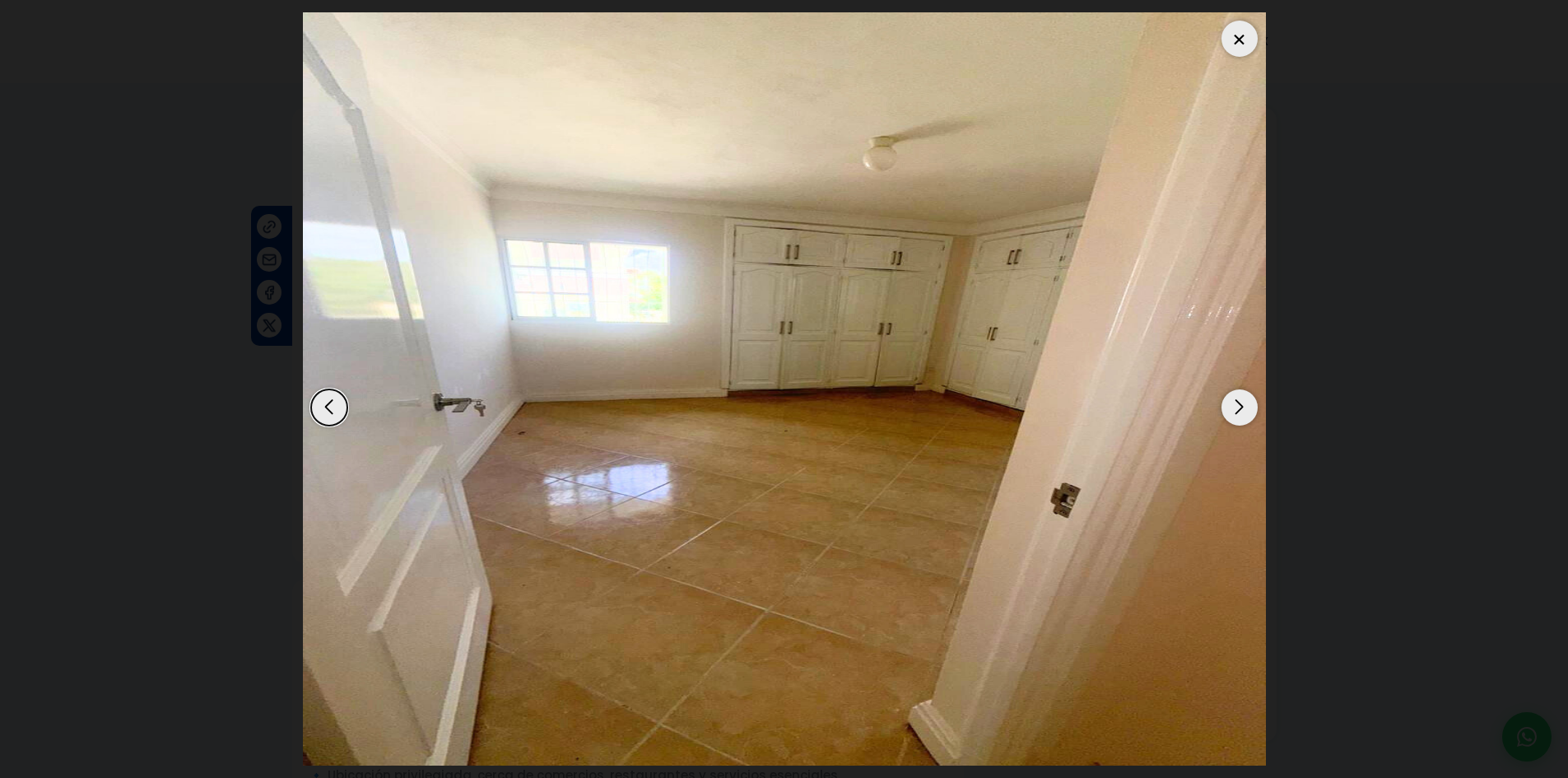
click at [1239, 408] on div "Next slide" at bounding box center [1240, 408] width 36 height 36
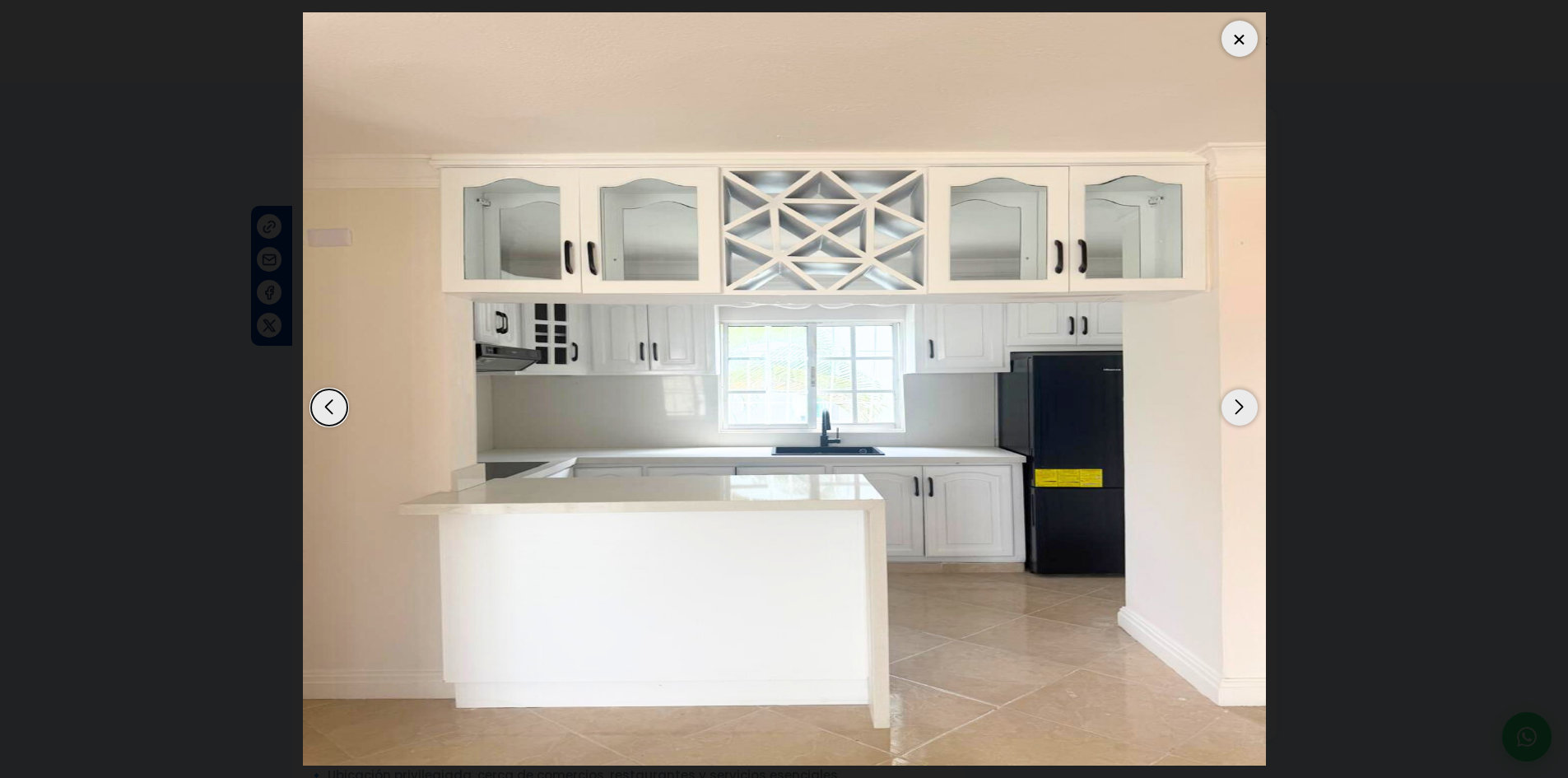
click at [1239, 408] on div "Next slide" at bounding box center [1240, 408] width 36 height 36
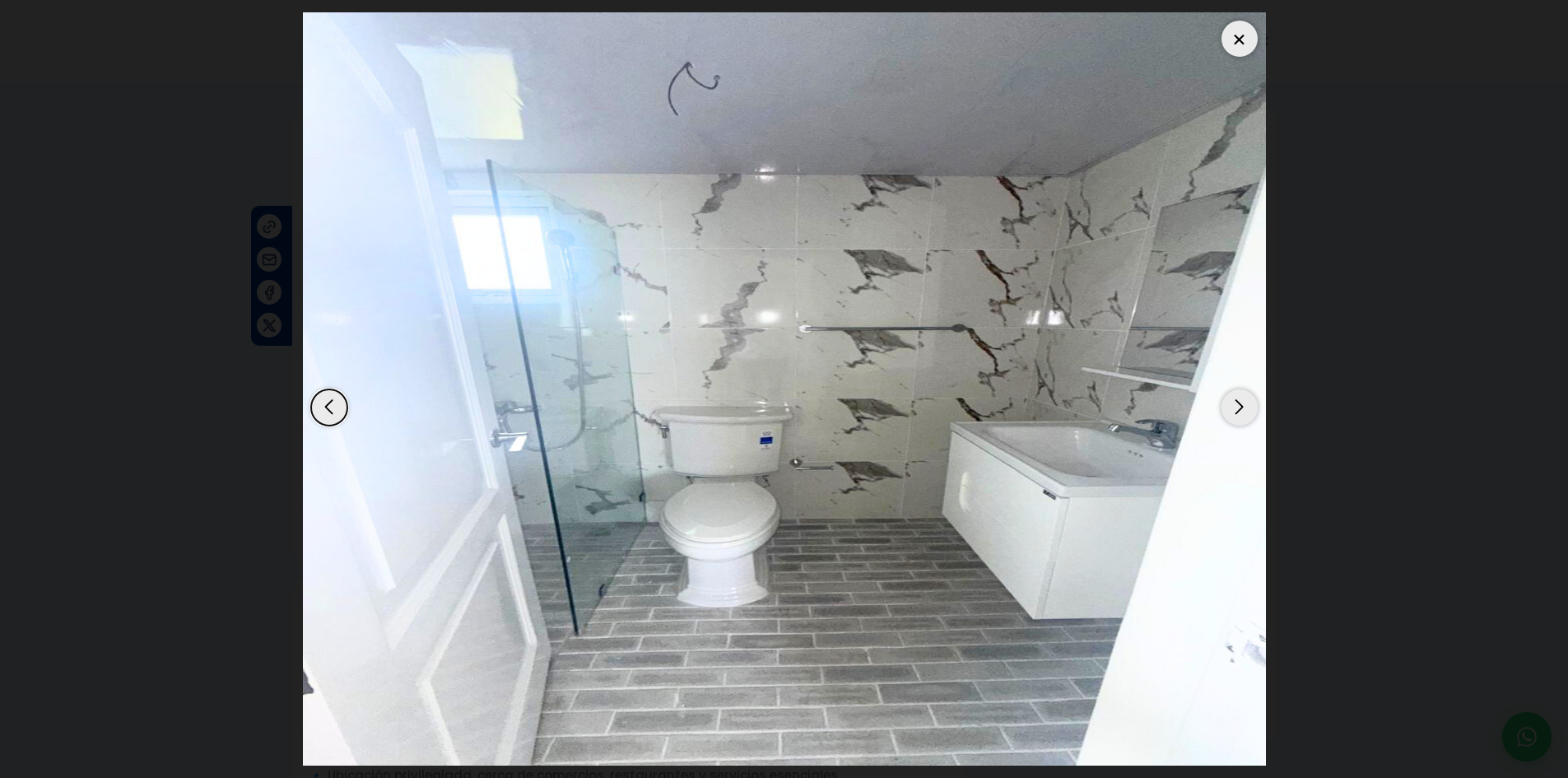
click at [1239, 408] on div "Next slide" at bounding box center [1240, 408] width 36 height 36
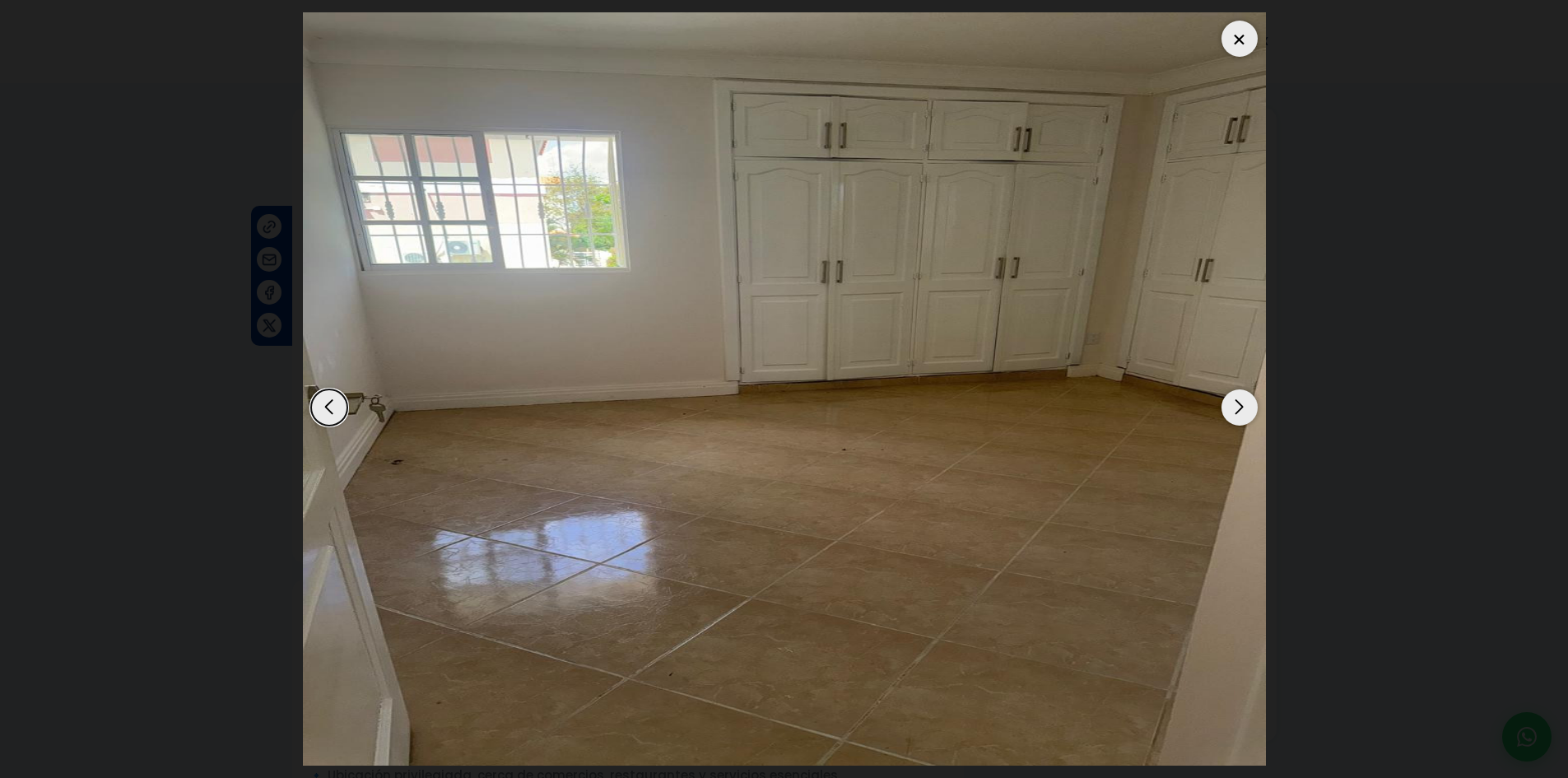
click at [1239, 408] on div "Next slide" at bounding box center [1240, 408] width 36 height 36
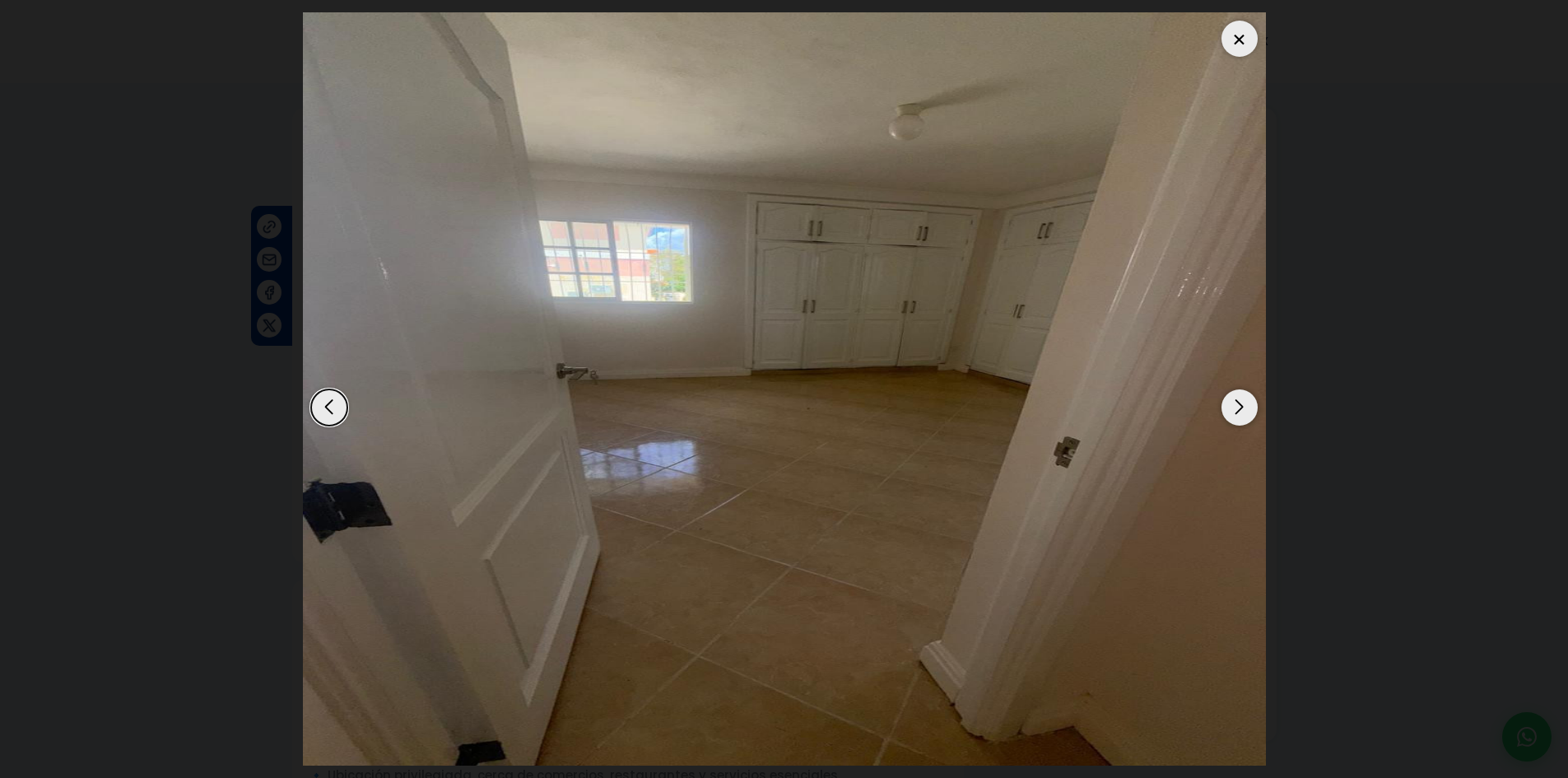
click at [1239, 408] on div "Next slide" at bounding box center [1240, 408] width 36 height 36
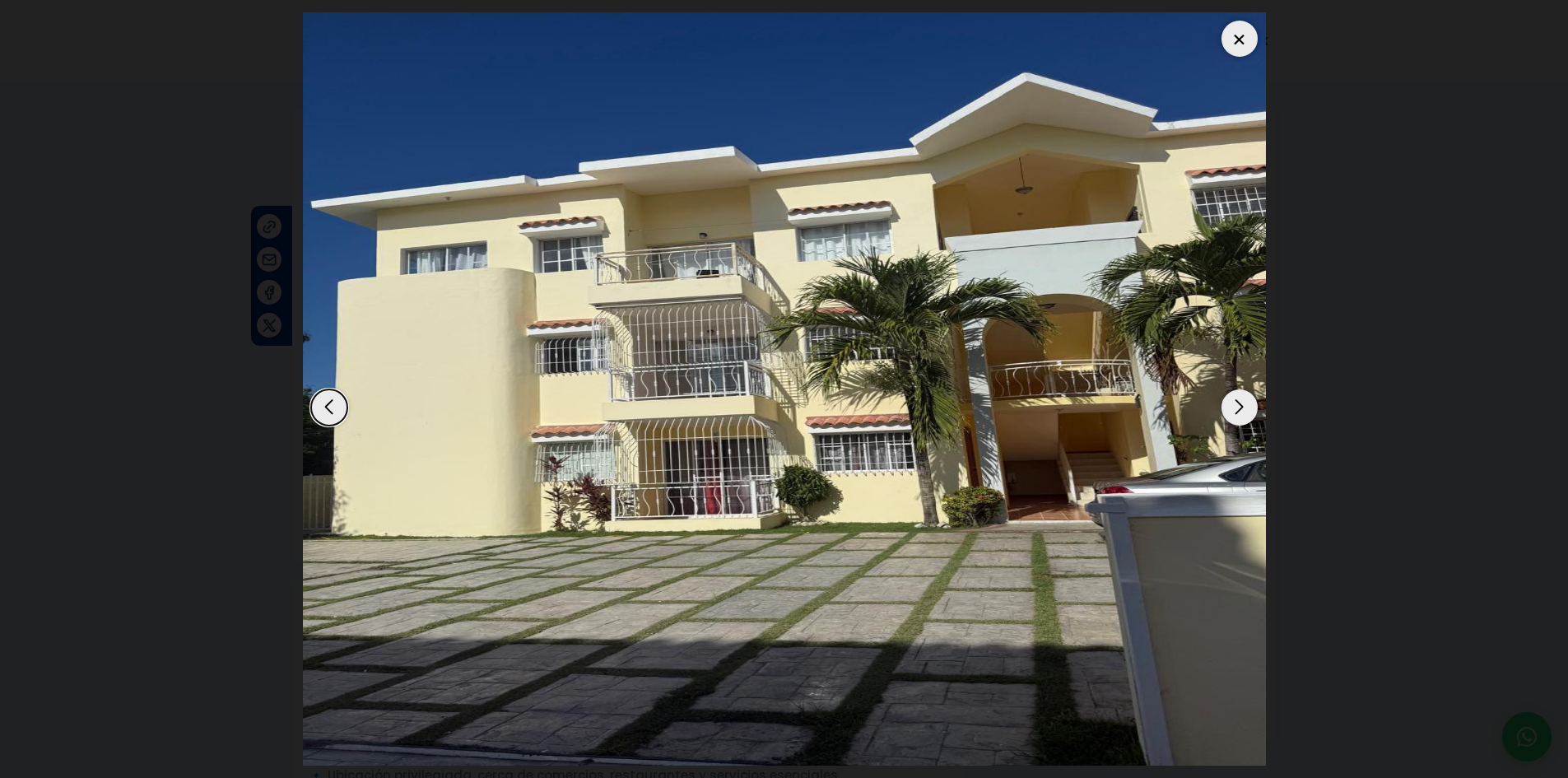
click at [1239, 408] on div "Next slide" at bounding box center [1240, 408] width 36 height 36
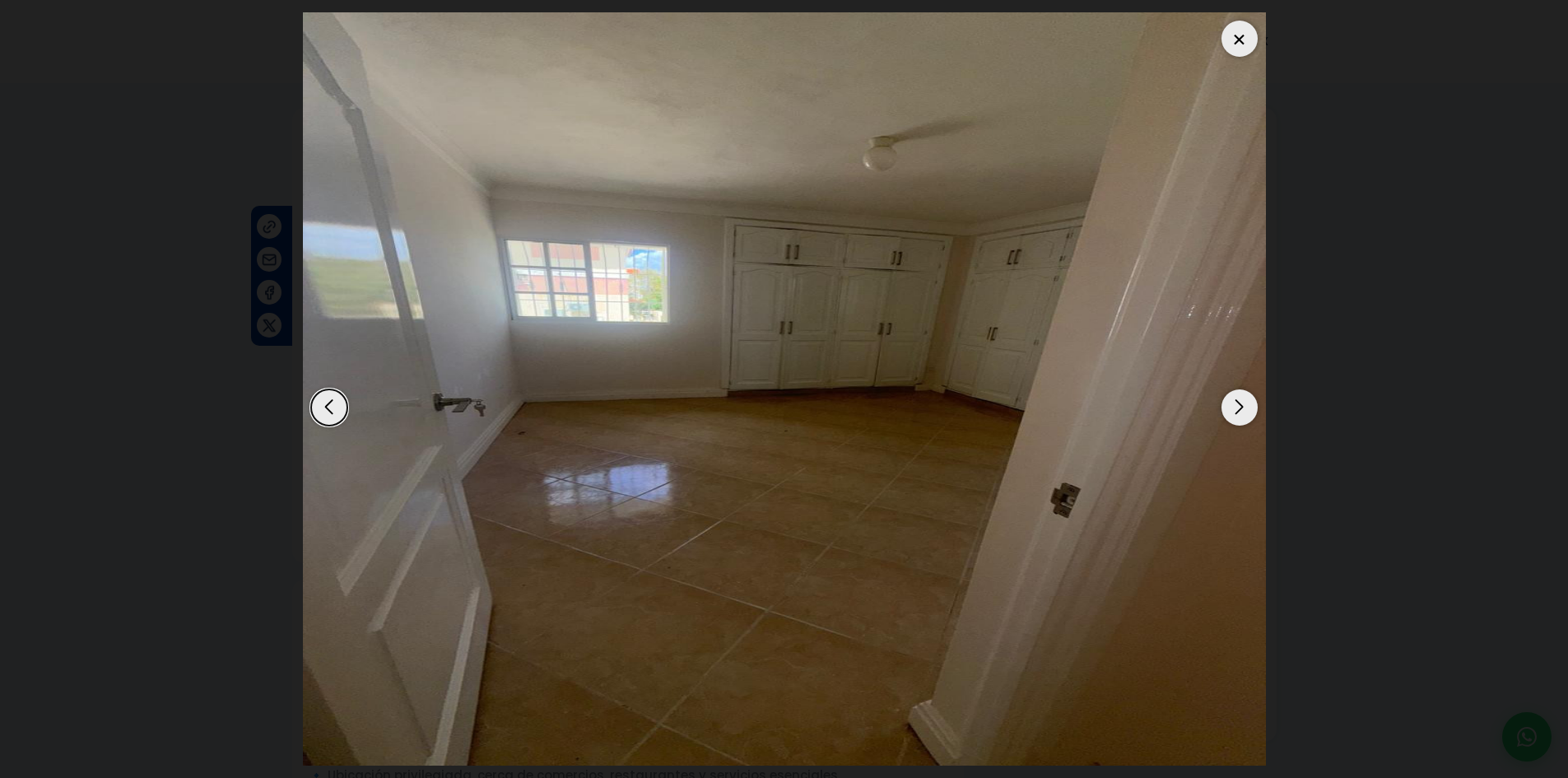
click at [1235, 51] on div at bounding box center [1240, 39] width 36 height 36
